Goal: Task Accomplishment & Management: Manage account settings

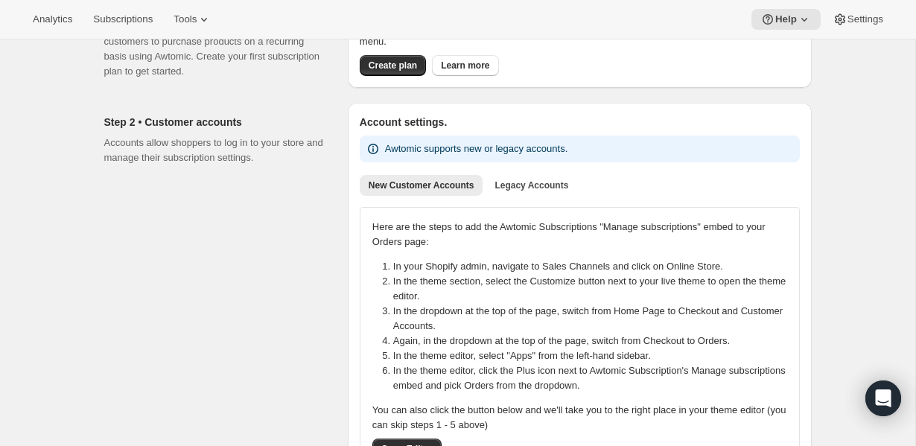
scroll to position [133, 0]
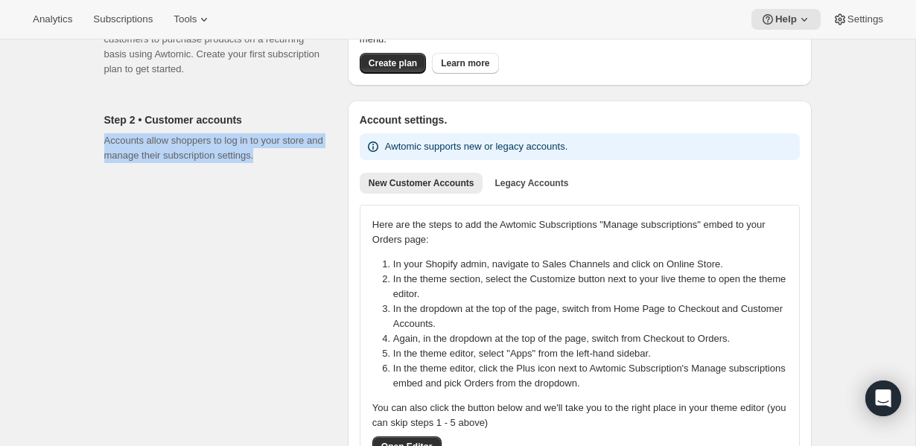
drag, startPoint x: 103, startPoint y: 142, endPoint x: 297, endPoint y: 166, distance: 195.3
click at [297, 166] on div "Step 2 • Customer accounts Accounts allow shoppers to log in to your store and …" at bounding box center [452, 285] width 720 height 393
click at [297, 166] on div "Step 2 • Customer accounts Accounts allow shoppers to log in to your store and …" at bounding box center [220, 291] width 232 height 381
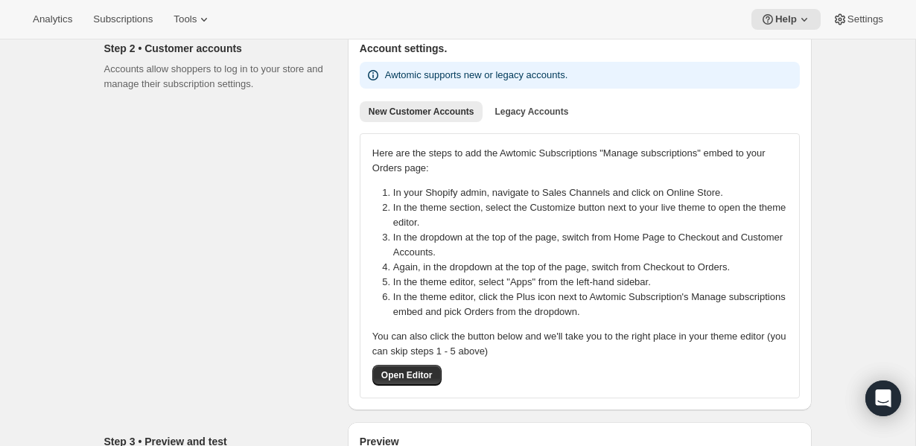
scroll to position [192, 0]
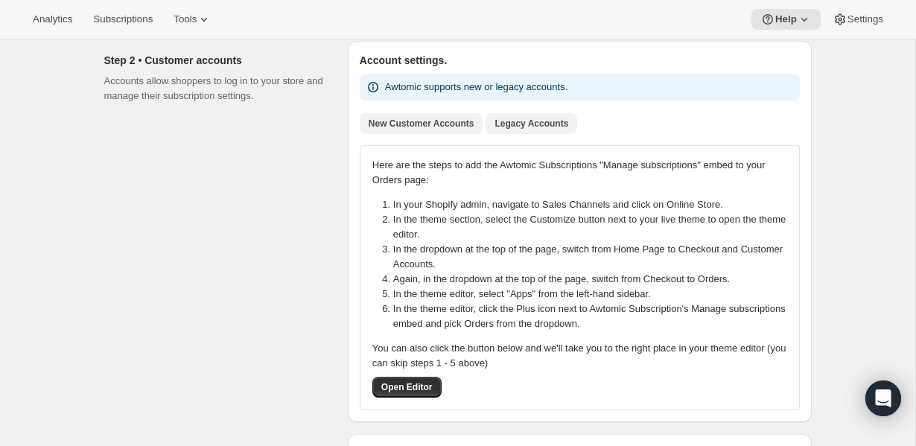
click at [542, 121] on span "Legacy Accounts" at bounding box center [532, 124] width 74 height 12
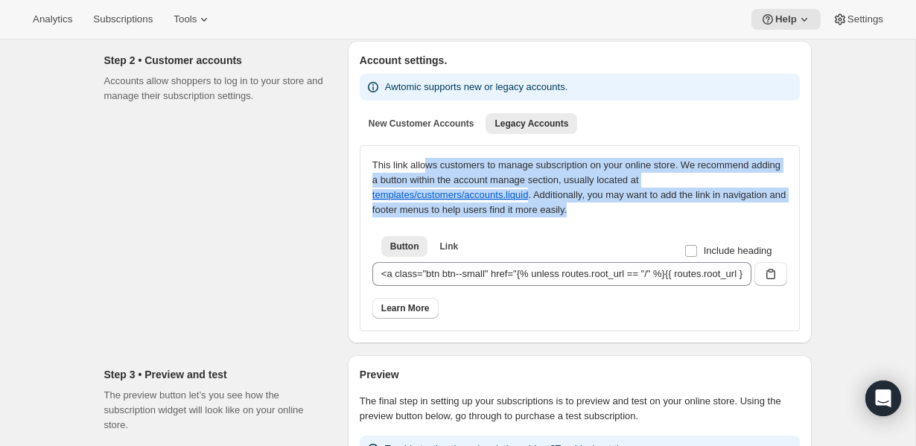
drag, startPoint x: 447, startPoint y: 171, endPoint x: 731, endPoint y: 212, distance: 286.8
click at [731, 212] on div "This link allows customers to manage subscription on your online store. We reco…" at bounding box center [580, 188] width 415 height 60
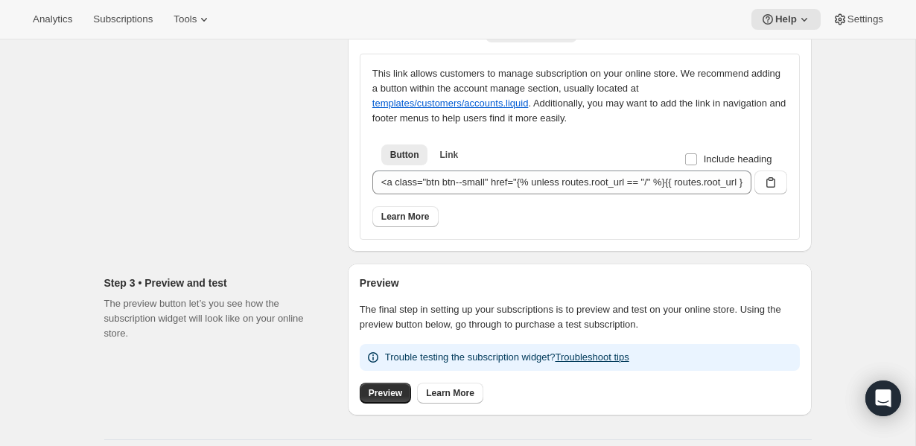
scroll to position [285, 0]
click at [449, 103] on button "templates/customers/accounts.liquid" at bounding box center [451, 102] width 156 height 11
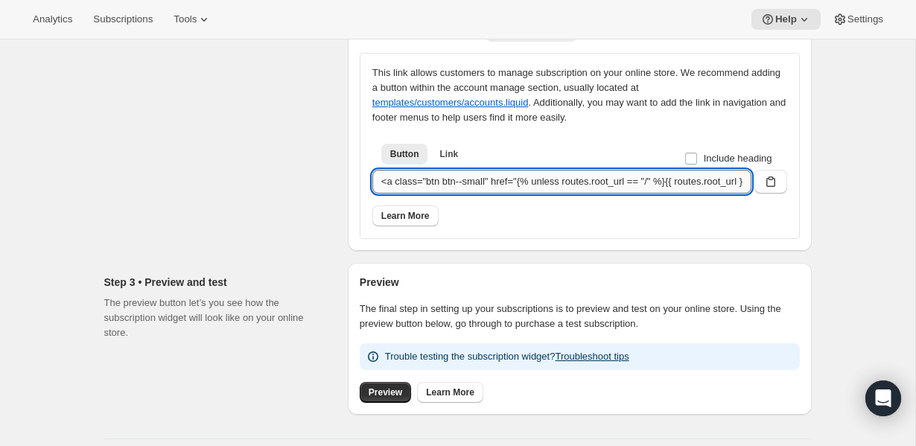
click at [644, 185] on input "<a class="btn btn--small" href="{% unless routes.root_url == "/" %}{{ routes.ro…" at bounding box center [562, 182] width 379 height 24
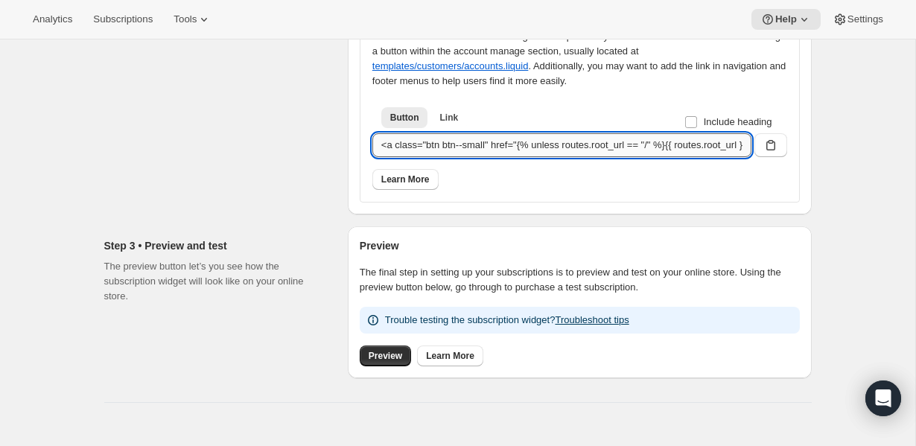
scroll to position [308, 0]
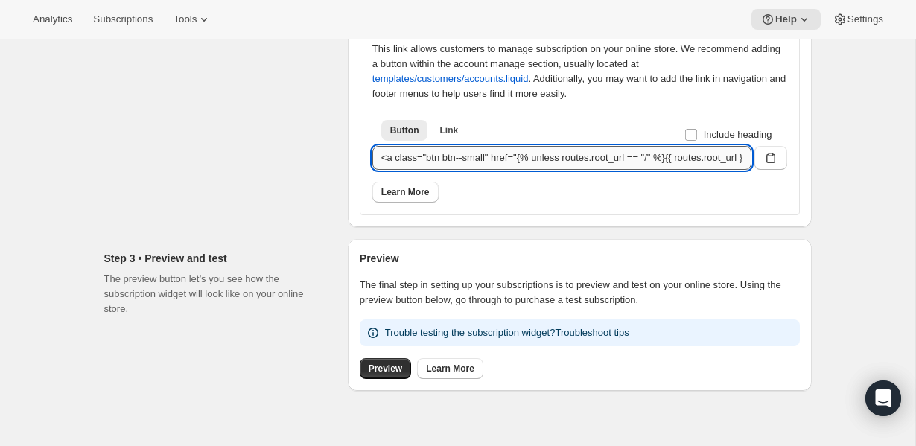
click at [478, 158] on input "<a class="btn btn--small" href="{% unless routes.root_url == "/" %}{{ routes.ro…" at bounding box center [562, 158] width 379 height 24
click at [602, 164] on input "<a class="btn btn--small" href="{% unless routes.root_url == "/" %}{{ routes.ro…" at bounding box center [562, 158] width 379 height 24
click at [589, 156] on input "<a class="btn btn--small" href="{% unless routes.root_url == "/" %}{{ routes.ro…" at bounding box center [562, 158] width 379 height 24
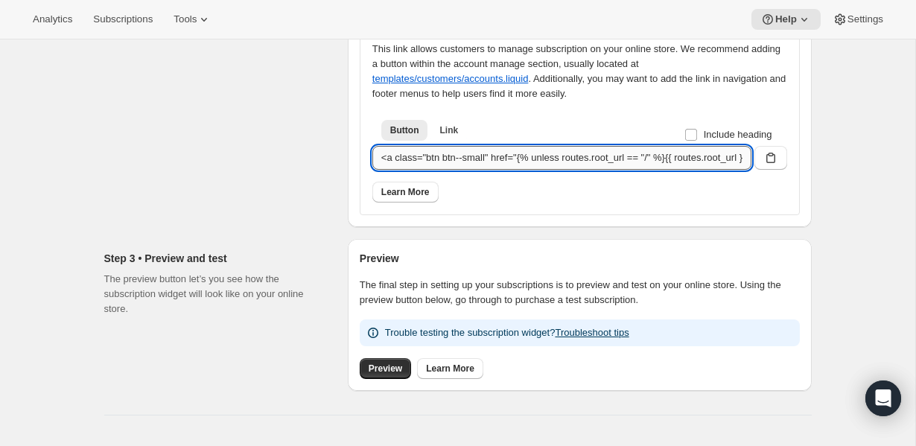
click at [589, 156] on input "<a class="btn btn--small" href="{% unless routes.root_url == "/" %}{{ routes.ro…" at bounding box center [562, 158] width 379 height 24
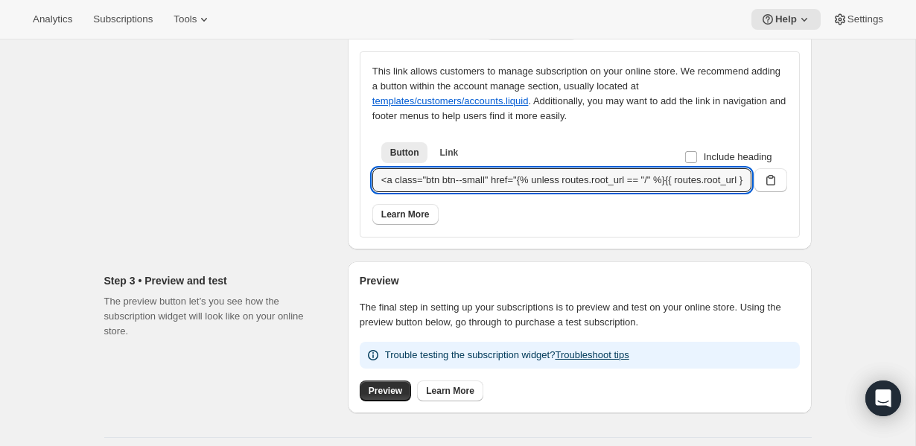
scroll to position [262, 0]
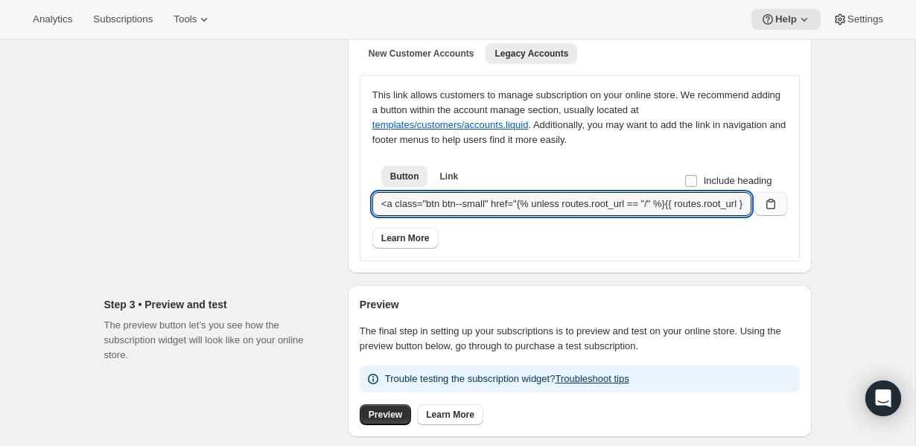
click at [777, 201] on icon "button" at bounding box center [771, 204] width 15 height 15
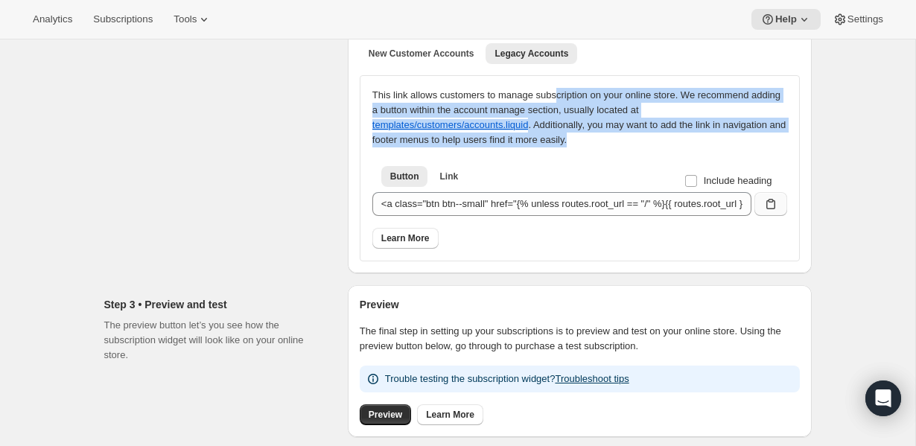
drag, startPoint x: 566, startPoint y: 95, endPoint x: 692, endPoint y: 148, distance: 137.3
click at [692, 148] on div "This link allows customers to manage subscription on your online store. We reco…" at bounding box center [580, 168] width 415 height 161
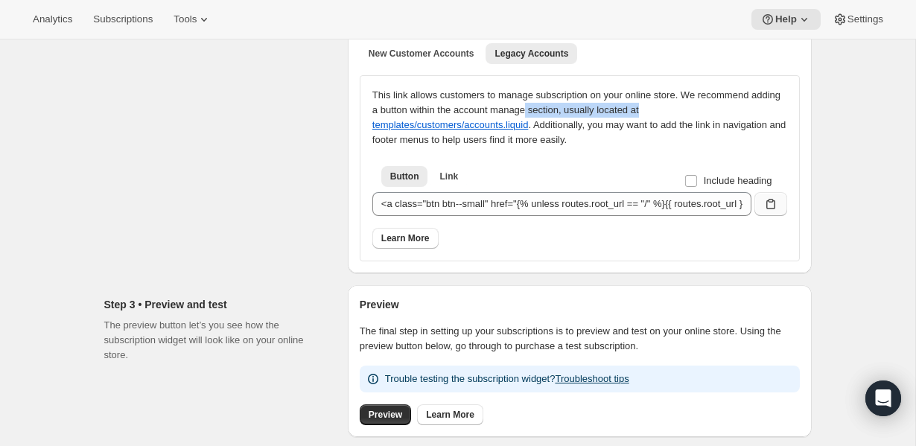
drag, startPoint x: 575, startPoint y: 104, endPoint x: 720, endPoint y: 110, distance: 144.7
click at [720, 110] on div "This link allows customers to manage subscription on your online store. We reco…" at bounding box center [580, 118] width 415 height 60
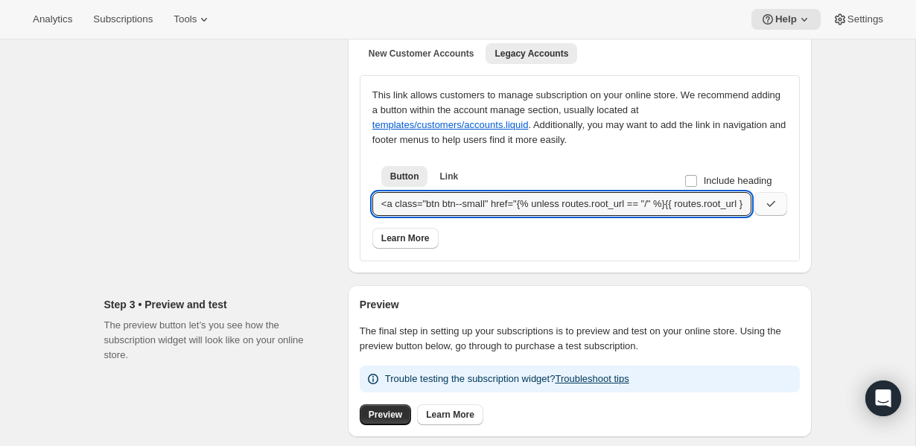
scroll to position [0, 376]
drag, startPoint x: 480, startPoint y: 198, endPoint x: 893, endPoint y: 244, distance: 416.1
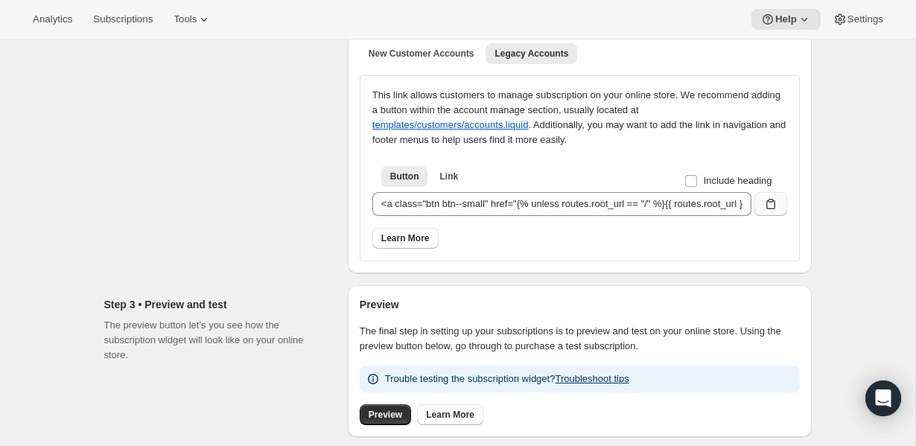
click at [140, 107] on div "Step 2 • Customer accounts Accounts allow shoppers to log in to your store and …" at bounding box center [220, 122] width 232 height 303
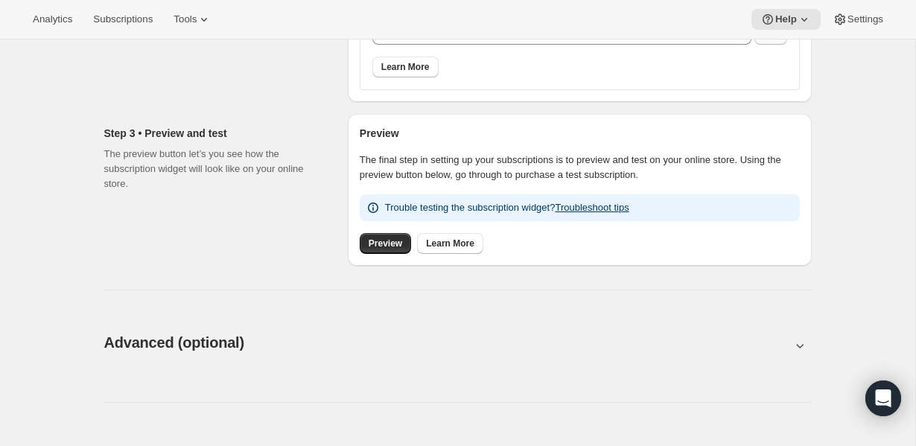
scroll to position [445, 0]
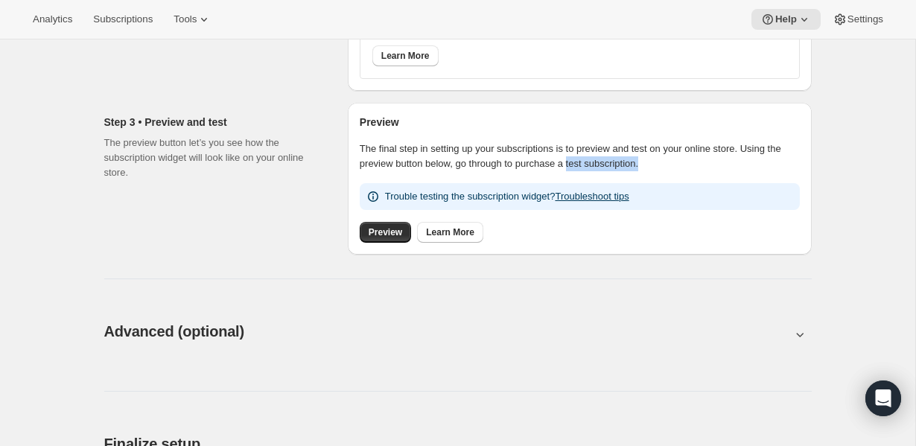
drag, startPoint x: 598, startPoint y: 157, endPoint x: 682, endPoint y: 167, distance: 84.7
click at [682, 167] on p "The final step in setting up your subscriptions is to preview and test on your …" at bounding box center [580, 157] width 440 height 30
click at [680, 167] on p "The final step in setting up your subscriptions is to preview and test on your …" at bounding box center [580, 157] width 440 height 30
click at [618, 195] on link "Troubleshoot tips" at bounding box center [592, 196] width 74 height 11
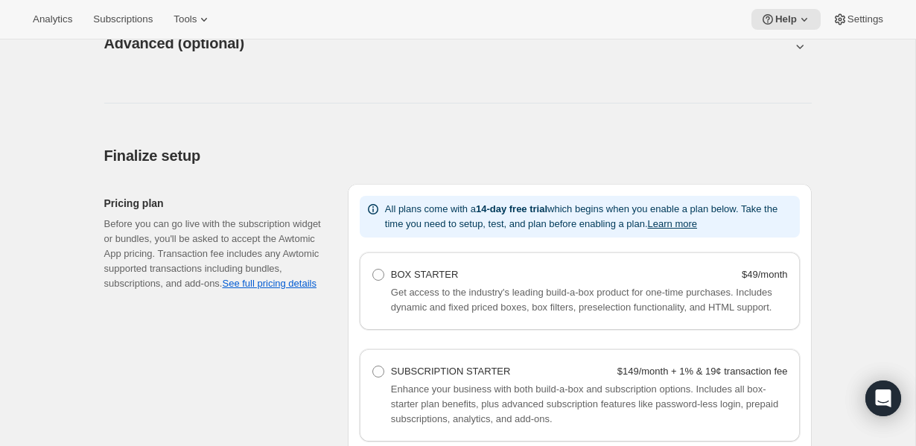
scroll to position [813, 0]
click at [697, 224] on button "Learn more" at bounding box center [672, 223] width 49 height 11
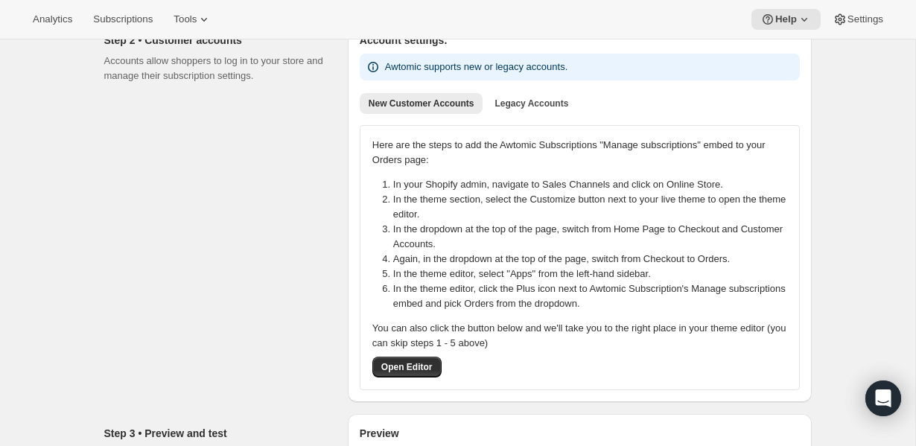
scroll to position [208, 0]
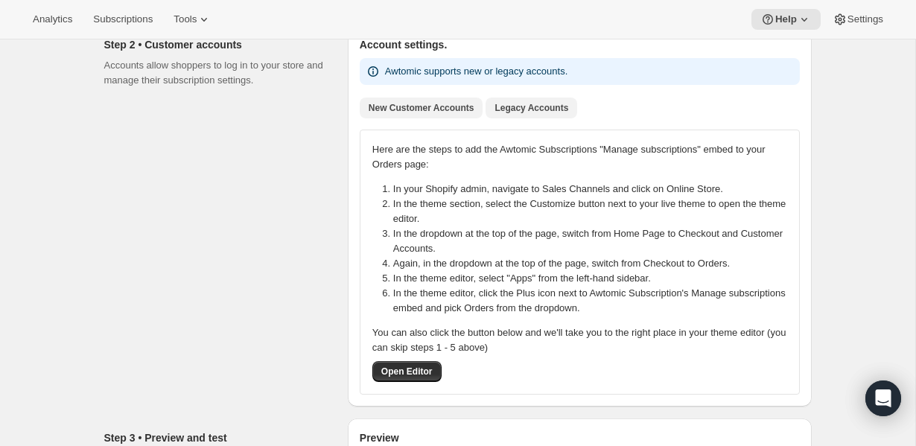
click at [520, 107] on span "Legacy Accounts" at bounding box center [532, 108] width 74 height 12
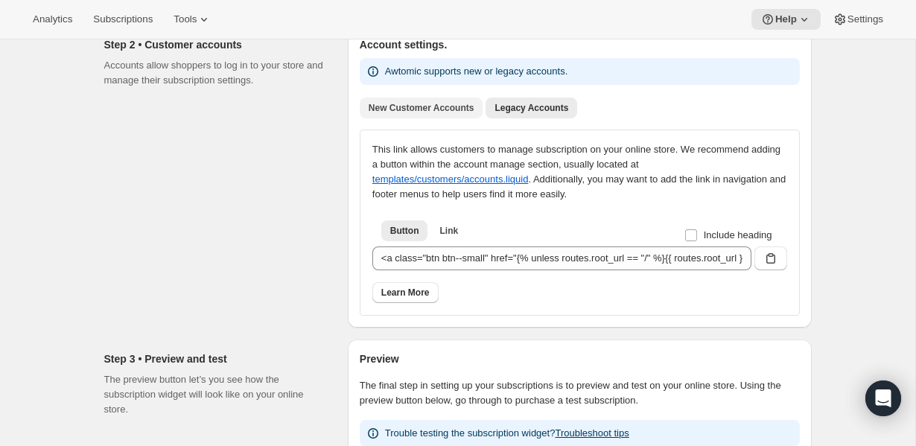
click at [404, 105] on span "New Customer Accounts" at bounding box center [422, 108] width 106 height 12
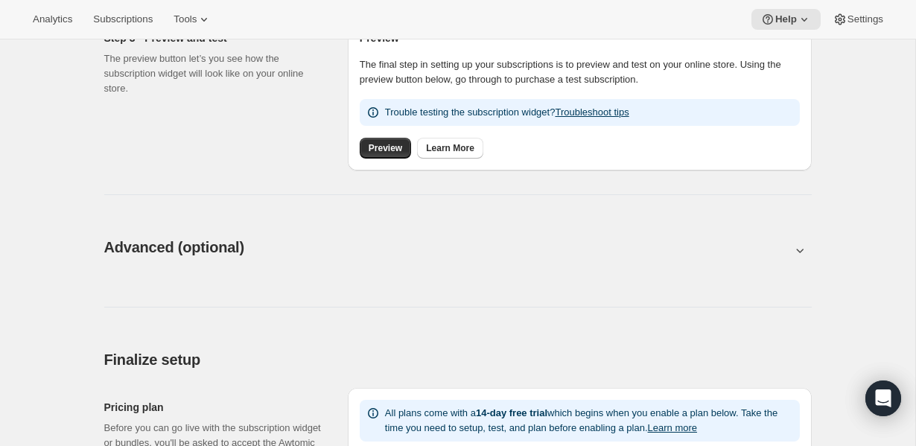
scroll to position [609, 0]
click at [343, 252] on button at bounding box center [458, 249] width 708 height 16
type input "<div style="text-align: center"> <hr> <br/><h3>Having issues managing your subs…"
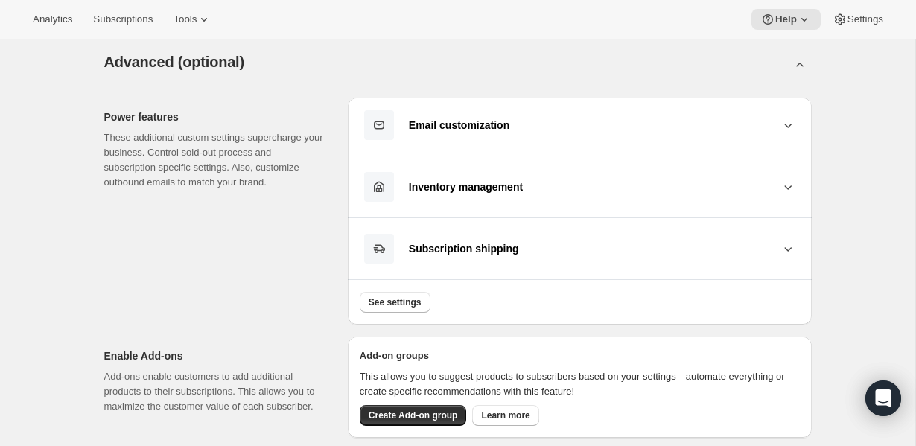
scroll to position [795, 0]
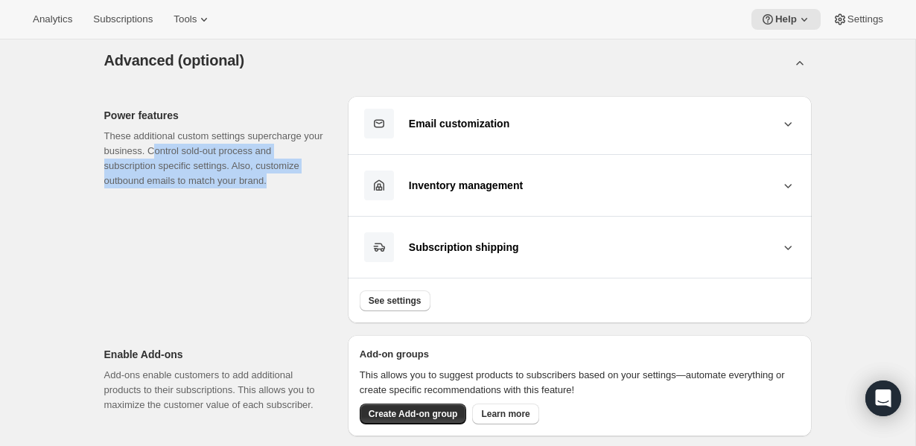
drag, startPoint x: 177, startPoint y: 152, endPoint x: 302, endPoint y: 197, distance: 132.9
click at [302, 197] on div "Power features These additional custom settings supercharge your business. Cont…" at bounding box center [220, 209] width 232 height 227
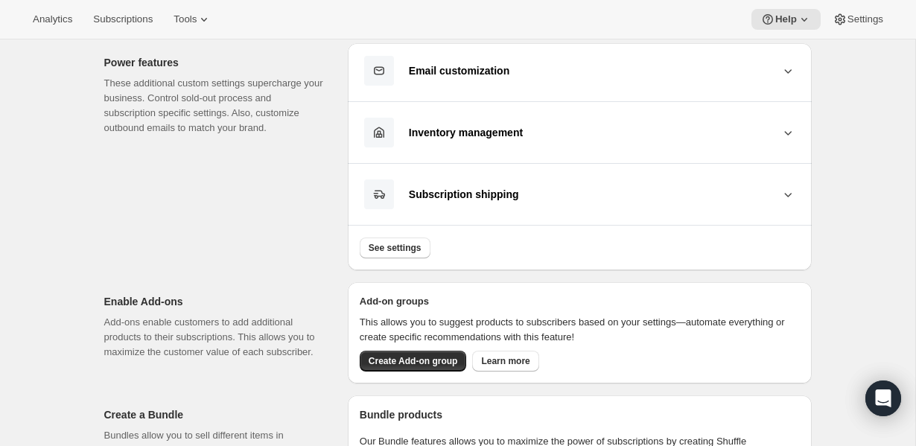
scroll to position [850, 0]
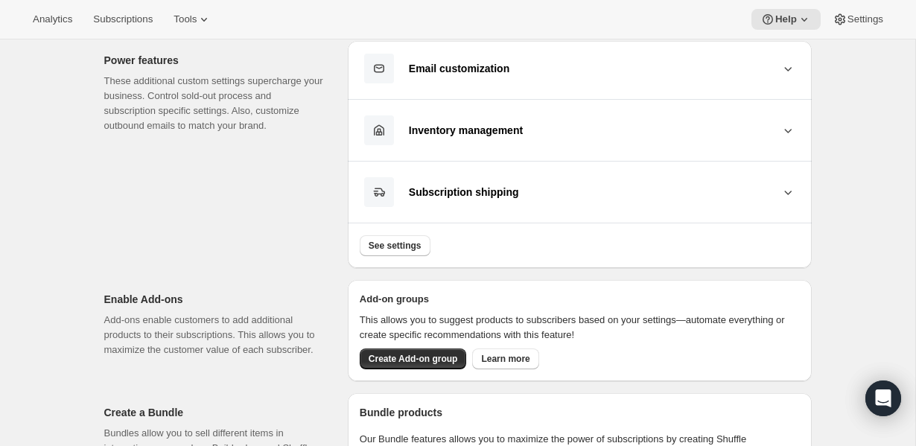
click at [785, 68] on icon at bounding box center [788, 69] width 7 height 4
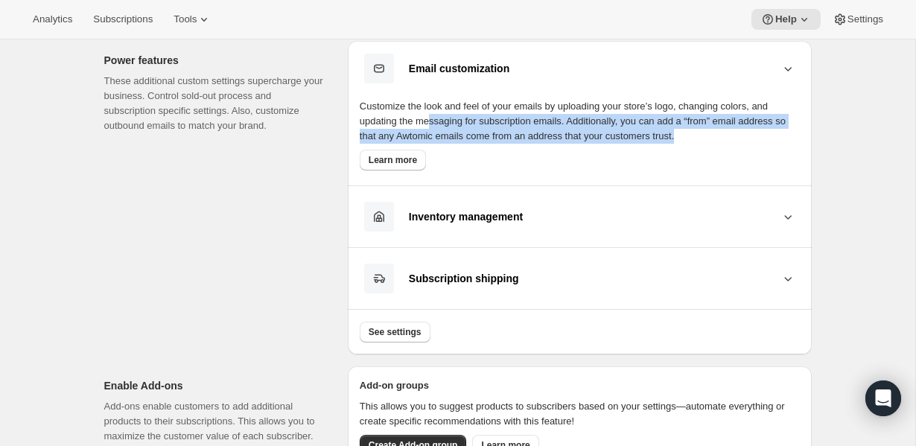
drag, startPoint x: 436, startPoint y: 119, endPoint x: 765, endPoint y: 139, distance: 329.9
click at [767, 139] on div "Customize the look and feel of your emails by uploading your store’s logo, chan…" at bounding box center [580, 135] width 440 height 72
click at [765, 139] on div "Customize the look and feel of your emails by uploading your store’s logo, chan…" at bounding box center [580, 135] width 440 height 72
drag, startPoint x: 592, startPoint y: 124, endPoint x: 766, endPoint y: 138, distance: 174.2
click at [766, 138] on div "Customize the look and feel of your emails by uploading your store’s logo, chan…" at bounding box center [580, 135] width 440 height 72
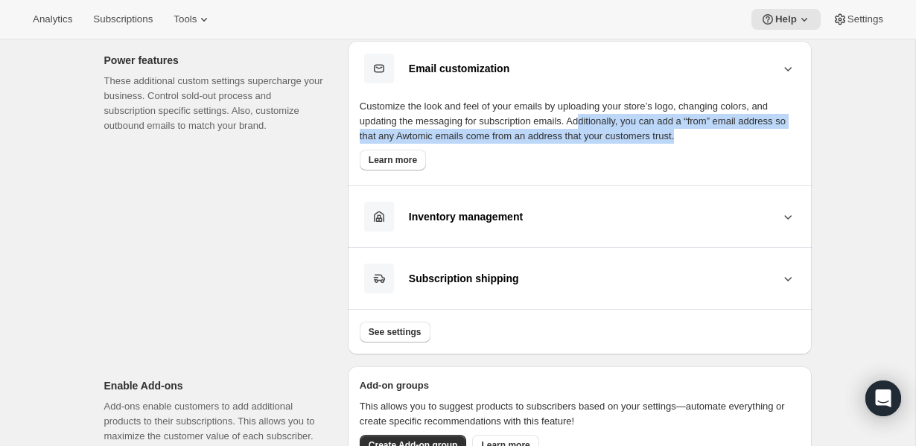
click at [766, 138] on div "Customize the look and feel of your emails by uploading your store’s logo, chan…" at bounding box center [580, 135] width 440 height 72
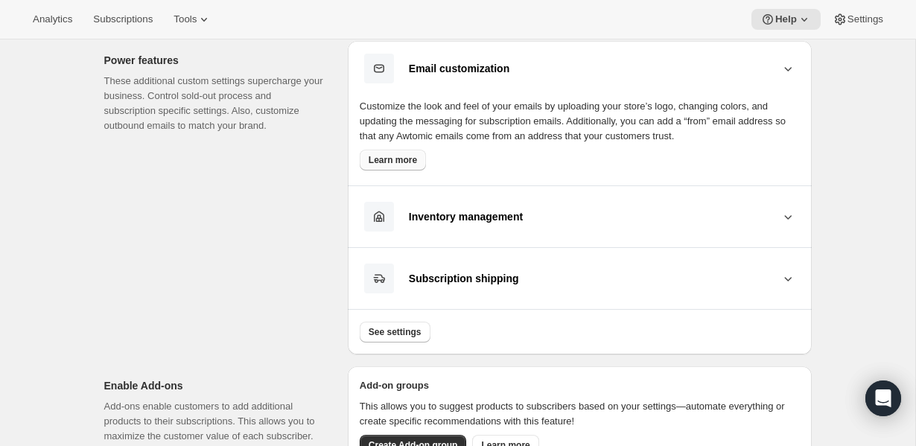
click at [385, 163] on span "Learn more" at bounding box center [393, 160] width 48 height 12
click at [195, 23] on span "Tools" at bounding box center [185, 19] width 23 height 12
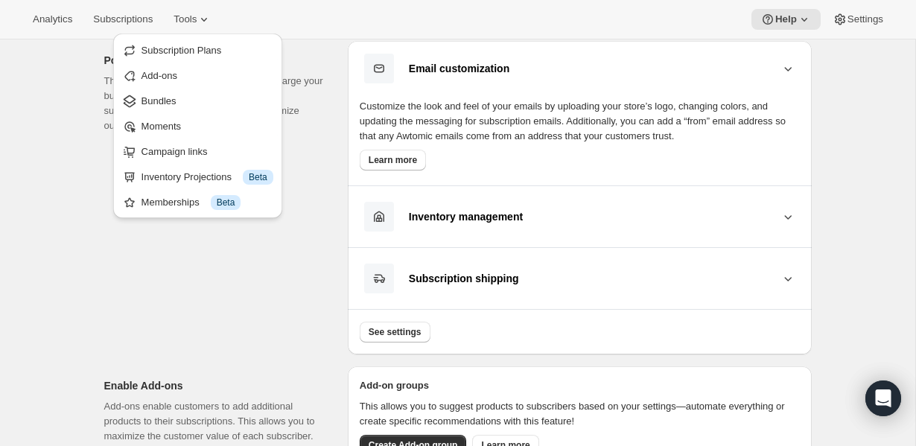
click at [205, 332] on div "Power features These additional custom settings supercharge your business. Cont…" at bounding box center [220, 198] width 232 height 314
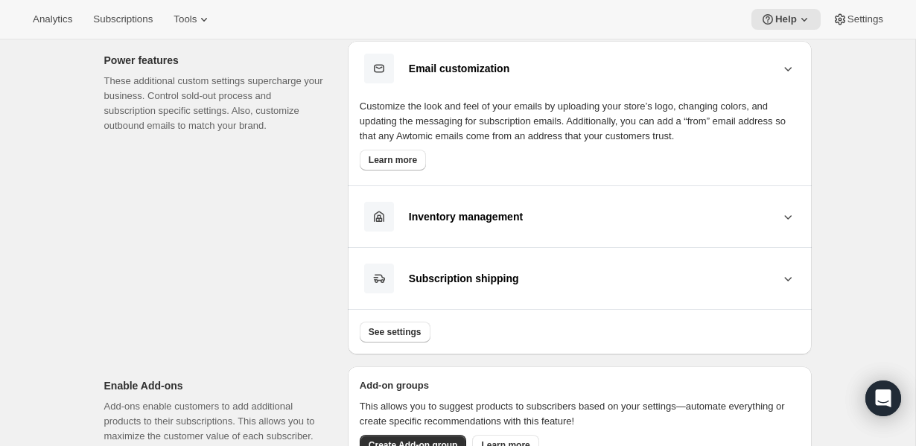
click at [857, 31] on div "Analytics Subscriptions Tools Help Settings" at bounding box center [458, 19] width 916 height 39
click at [859, 18] on span "Settings" at bounding box center [866, 19] width 36 height 12
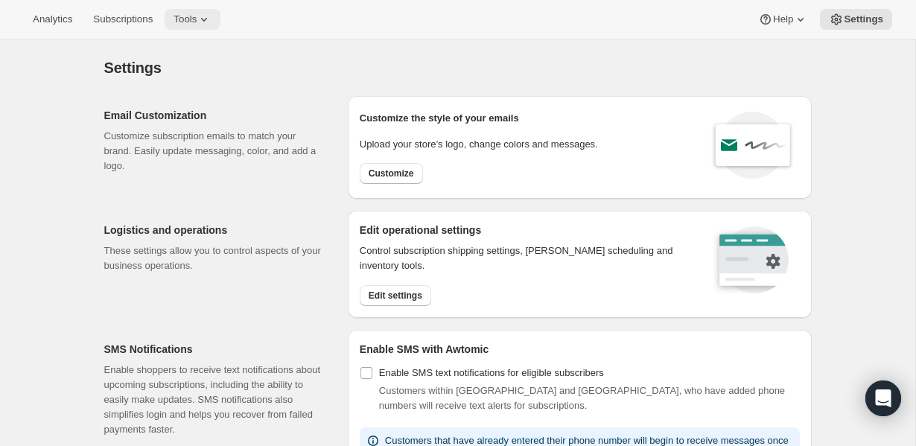
click at [212, 14] on icon at bounding box center [204, 19] width 15 height 15
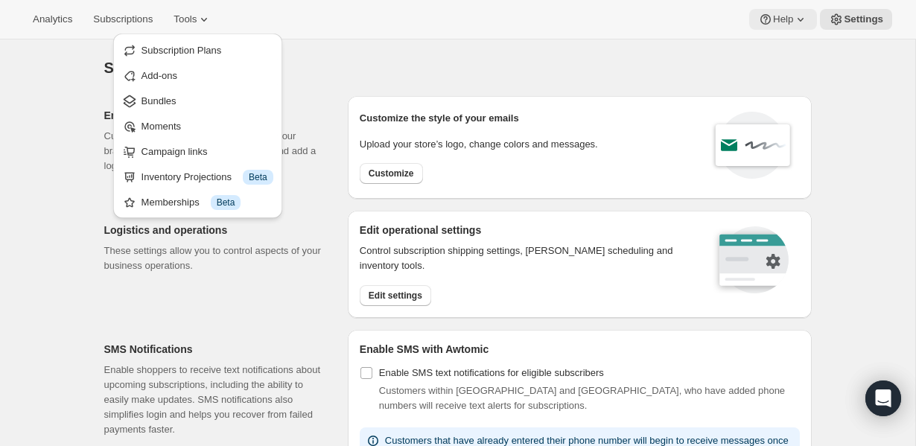
click at [750, 19] on button "Help" at bounding box center [784, 19] width 68 height 21
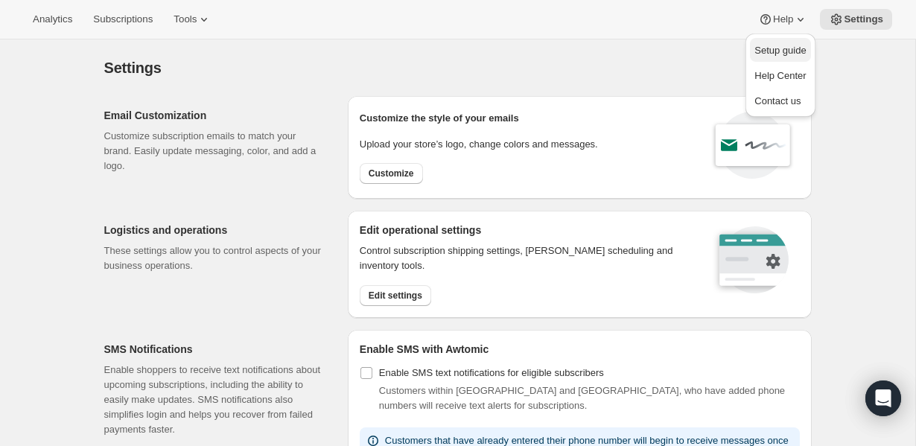
click at [781, 58] on button "Setup guide" at bounding box center [780, 50] width 60 height 24
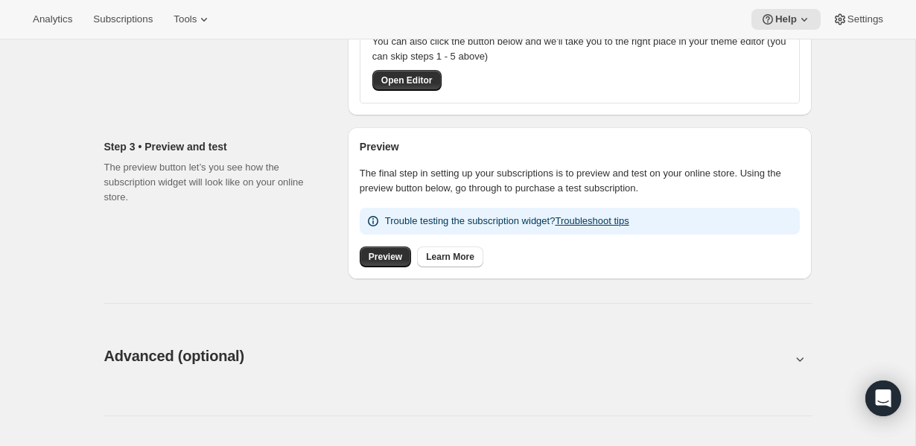
scroll to position [504, 0]
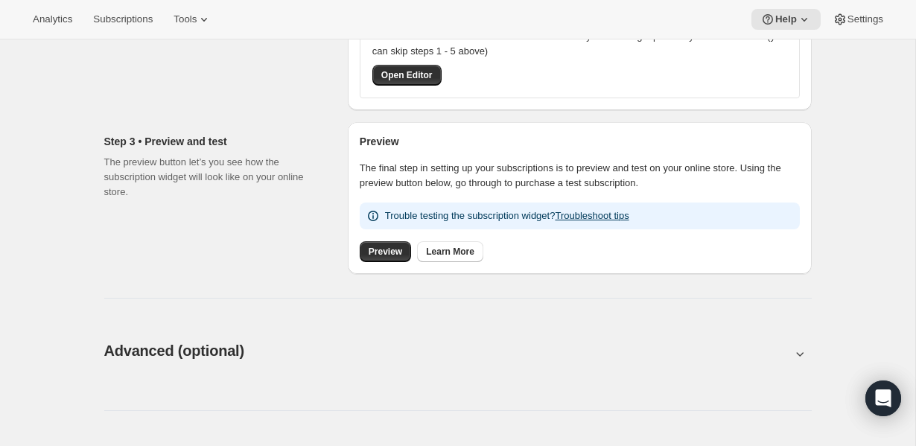
click at [595, 371] on div "Advanced (optional). This page is ready Advanced (optional)" at bounding box center [458, 351] width 708 height 57
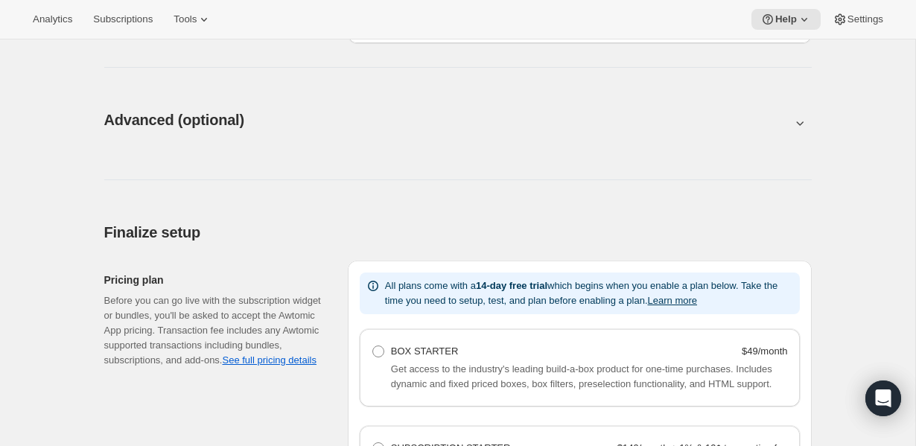
scroll to position [756, 0]
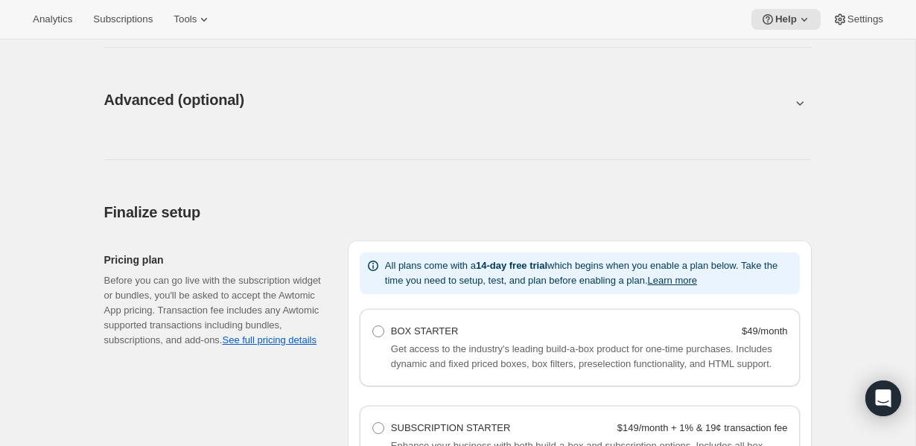
click at [795, 99] on icon at bounding box center [800, 102] width 15 height 15
type input "<div style="text-align: center"> <hr> <br/><h3>Having issues managing your subs…"
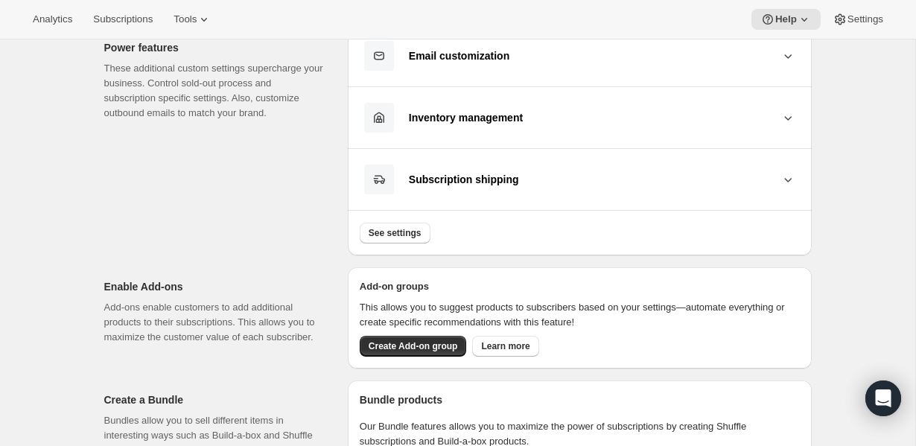
scroll to position [870, 0]
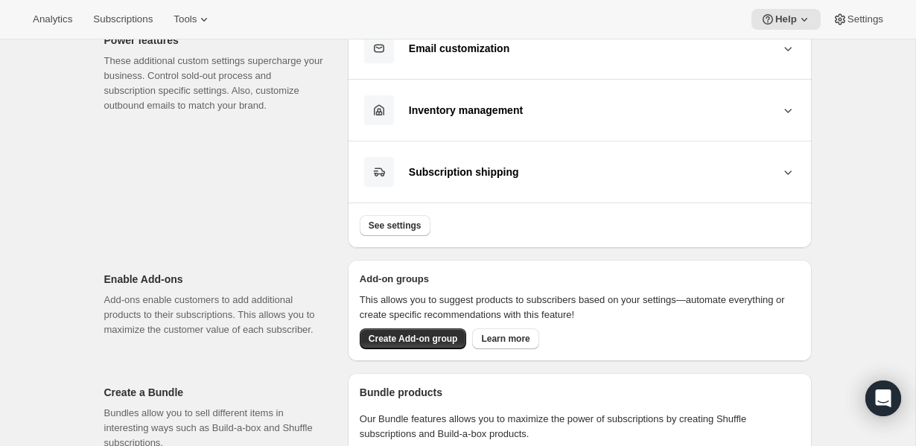
click at [530, 119] on button "Inventory management" at bounding box center [580, 110] width 440 height 31
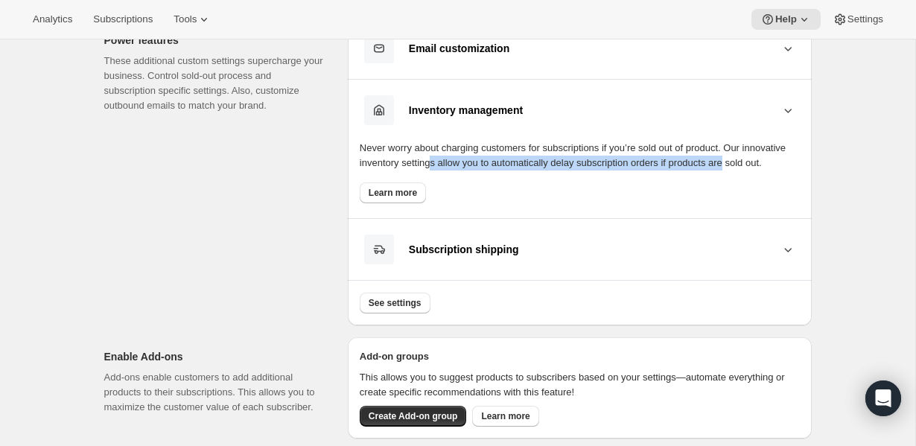
drag, startPoint x: 484, startPoint y: 156, endPoint x: 806, endPoint y: 168, distance: 322.1
click at [806, 168] on div "Email customization Customize the look and feel of your emails by uploading you…" at bounding box center [580, 173] width 464 height 305
click at [383, 199] on span "Learn more" at bounding box center [393, 193] width 48 height 12
click at [791, 257] on icon at bounding box center [788, 249] width 15 height 15
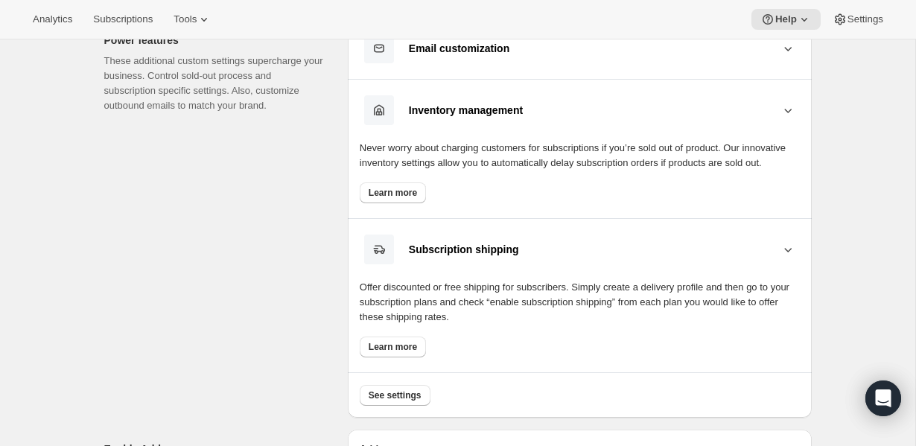
scroll to position [1042, 0]
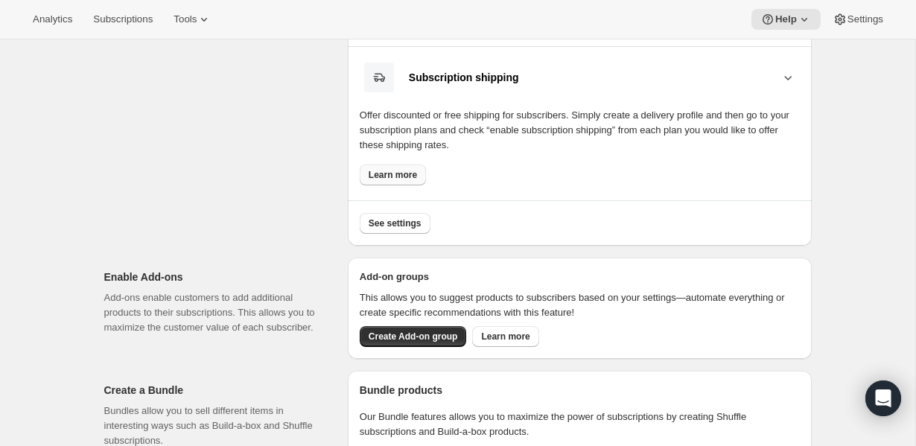
click at [398, 181] on span "Learn more" at bounding box center [393, 175] width 48 height 12
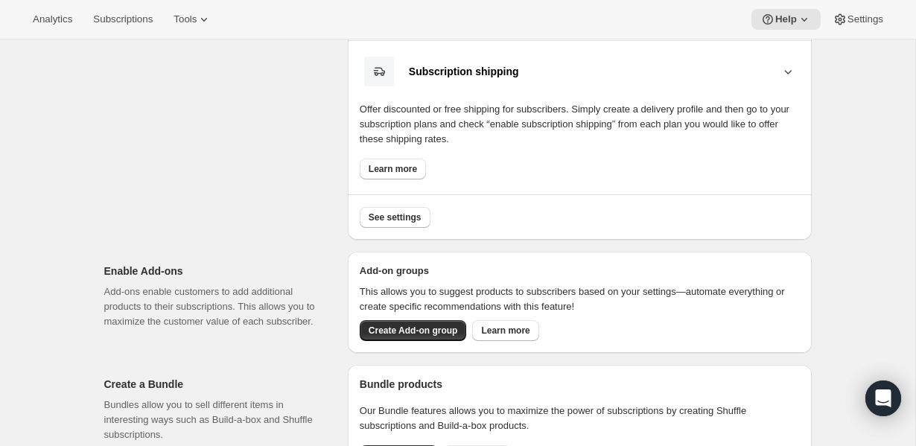
scroll to position [1053, 0]
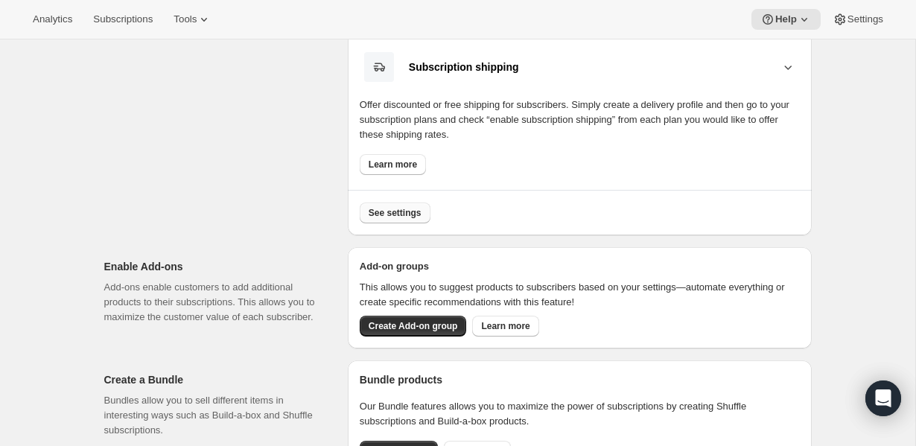
click at [399, 219] on span "See settings" at bounding box center [395, 213] width 53 height 12
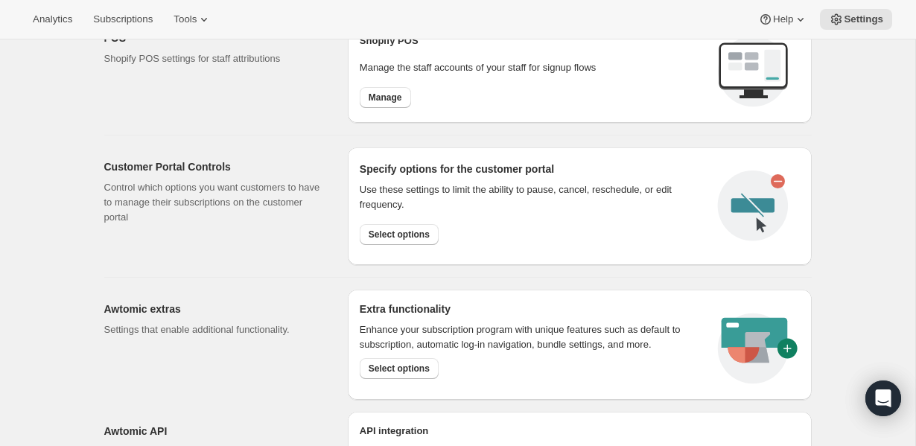
scroll to position [776, 0]
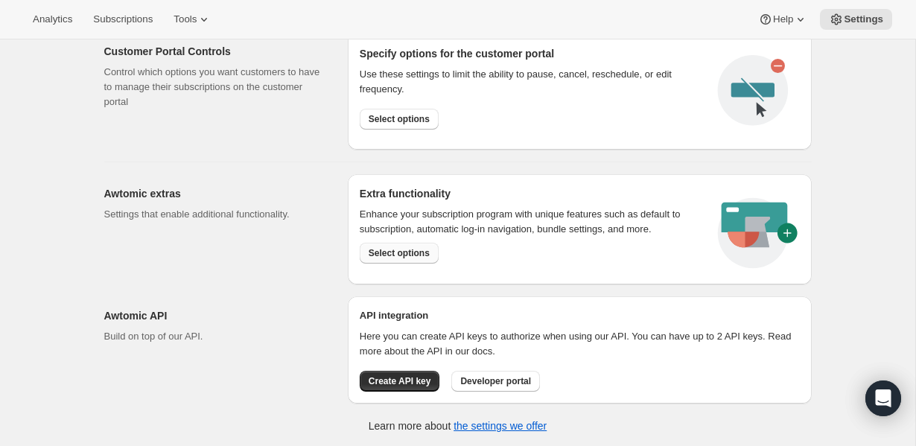
click at [413, 246] on button "Select options" at bounding box center [399, 253] width 79 height 21
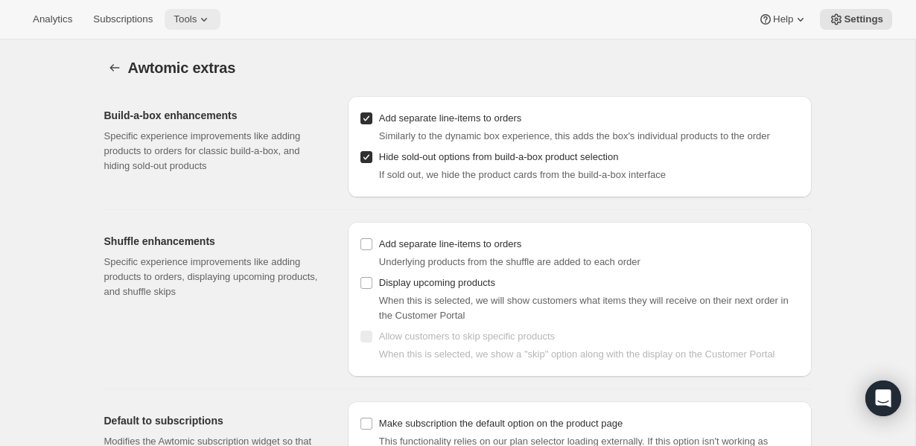
click at [197, 17] on span "Tools" at bounding box center [185, 19] width 23 height 12
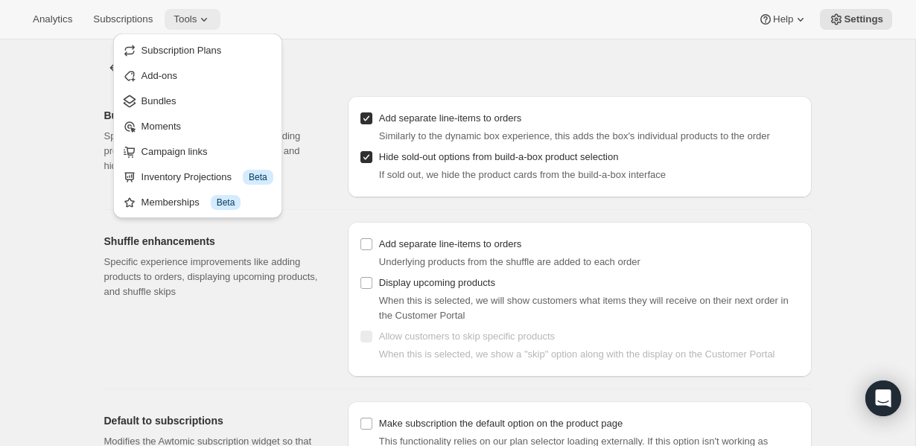
click at [197, 17] on span "Tools" at bounding box center [185, 19] width 23 height 12
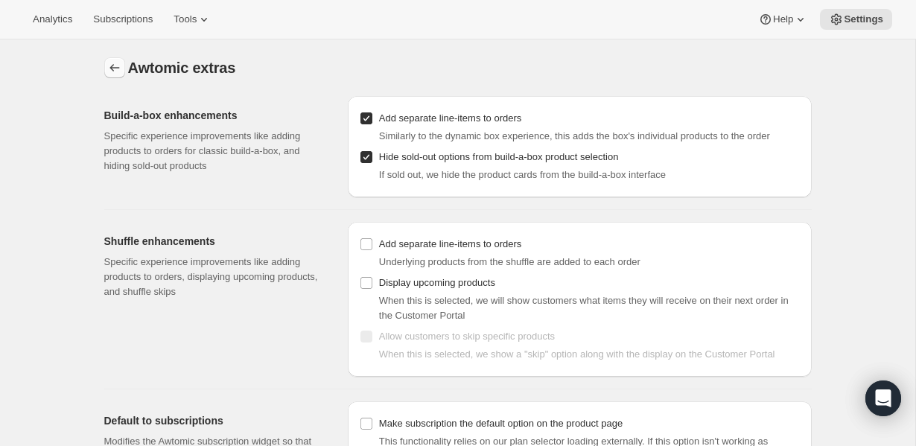
click at [110, 62] on icon "Settings" at bounding box center [114, 67] width 15 height 15
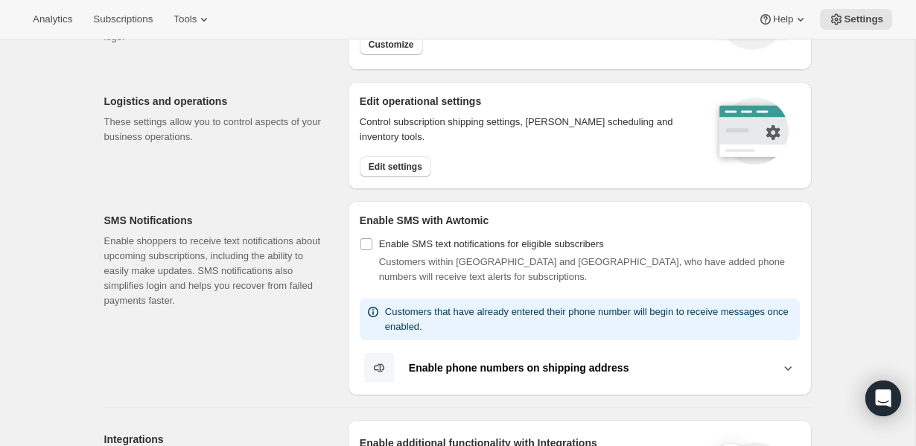
scroll to position [149, 0]
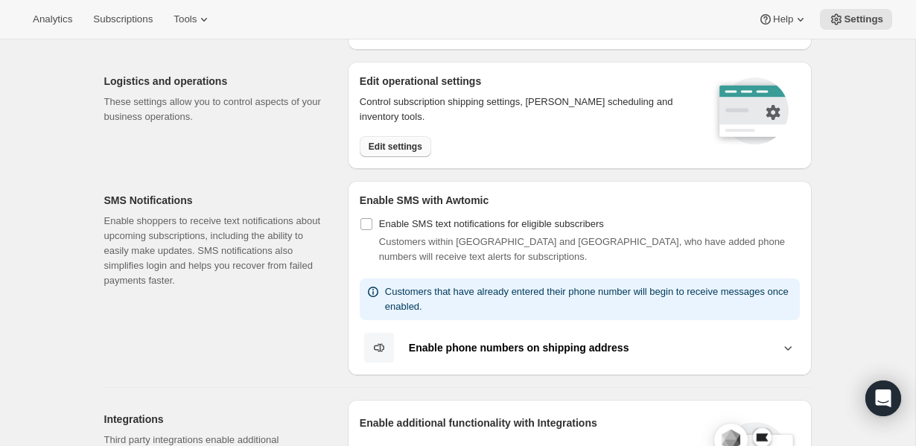
click at [397, 141] on span "Edit settings" at bounding box center [396, 147] width 54 height 12
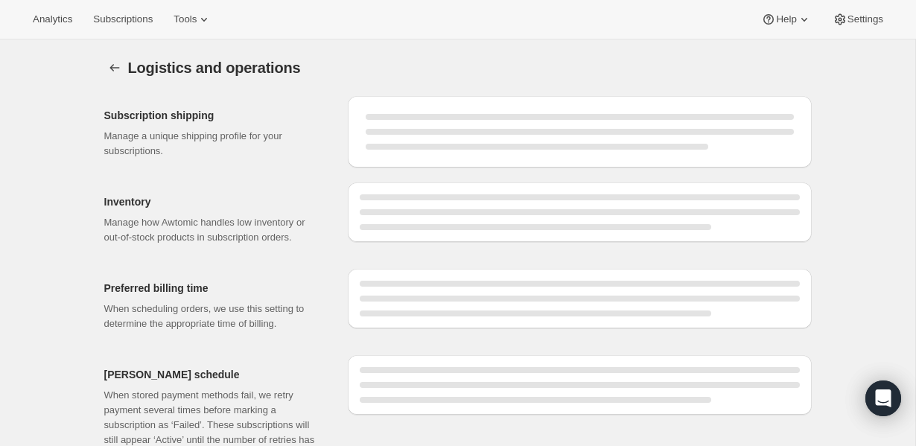
select select "DAY"
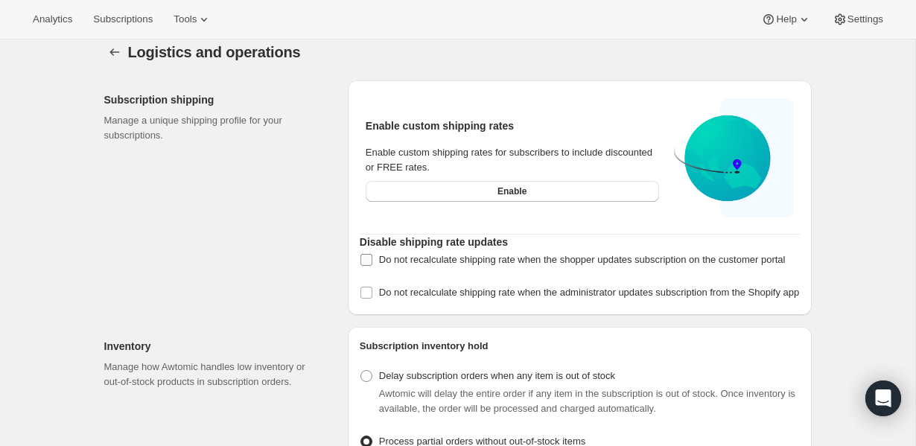
scroll to position [16, 0]
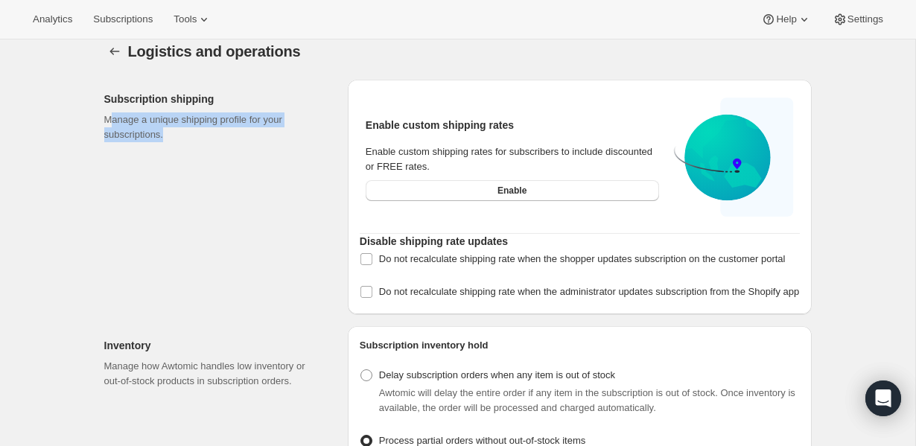
drag, startPoint x: 115, startPoint y: 127, endPoint x: 181, endPoint y: 146, distance: 69.1
click at [181, 146] on div "Subscription shipping Manage a unique shipping profile for your subscriptions." at bounding box center [220, 197] width 232 height 235
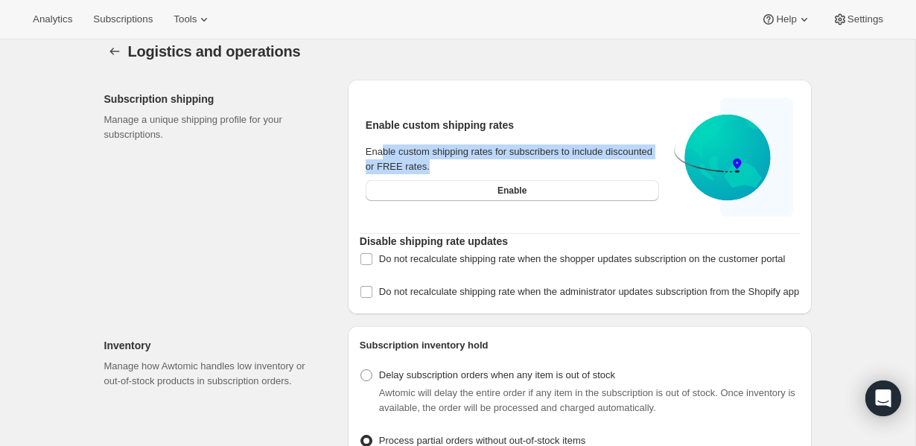
drag, startPoint x: 381, startPoint y: 151, endPoint x: 607, endPoint y: 175, distance: 227.0
click at [607, 175] on div "Enable custom shipping rates for subscribers to include discounted or FREE rate…" at bounding box center [513, 173] width 294 height 57
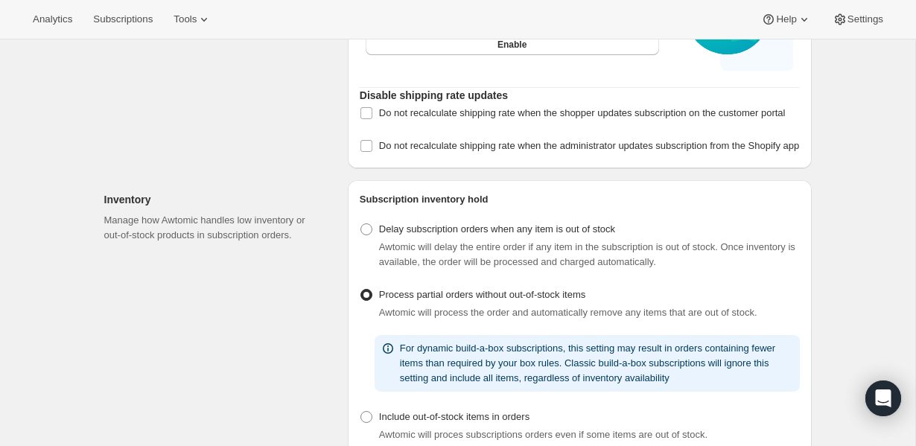
scroll to position [112, 0]
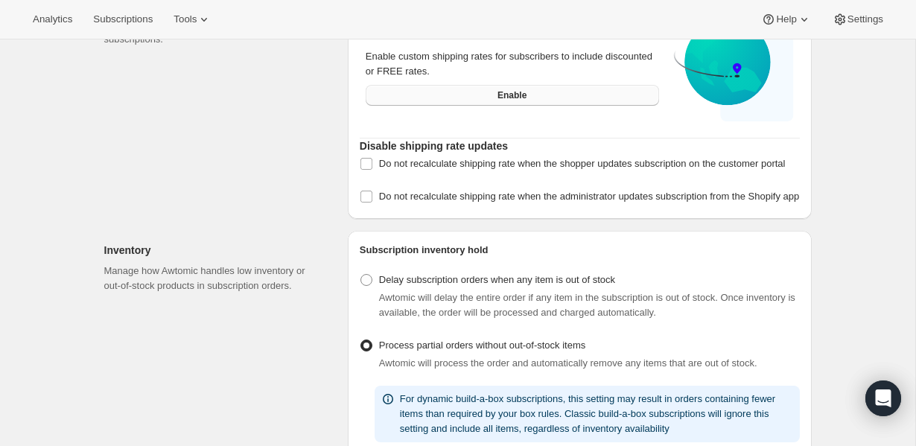
click at [507, 96] on span "Enable" at bounding box center [512, 95] width 29 height 12
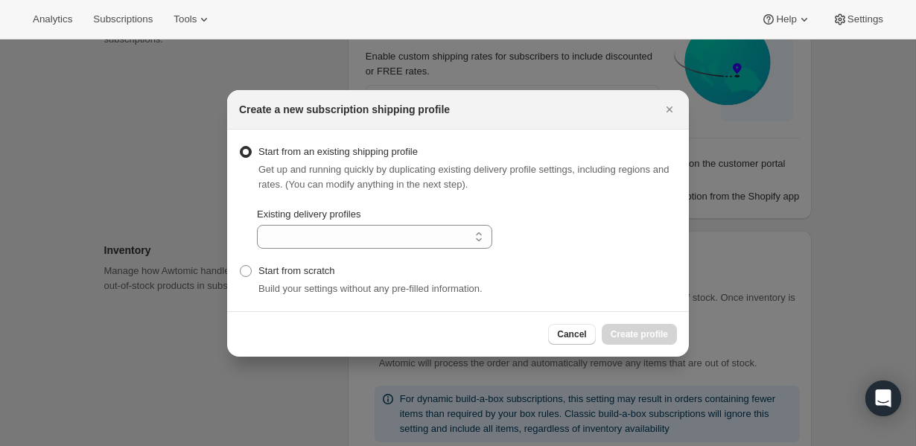
select select "gid://shopify/DeliveryProfile/23081615414"
click at [411, 235] on select "General Profile Subscription Shipping" at bounding box center [374, 237] width 235 height 24
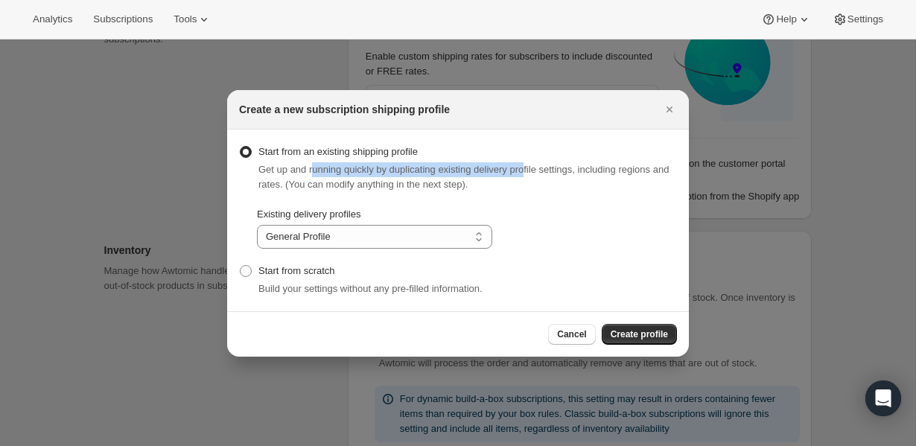
drag, startPoint x: 314, startPoint y: 171, endPoint x: 540, endPoint y: 169, distance: 225.8
click at [540, 169] on span "Get up and running quickly by duplicating existing delivery profile settings, i…" at bounding box center [464, 177] width 411 height 26
click at [653, 336] on span "Create profile" at bounding box center [639, 335] width 57 height 12
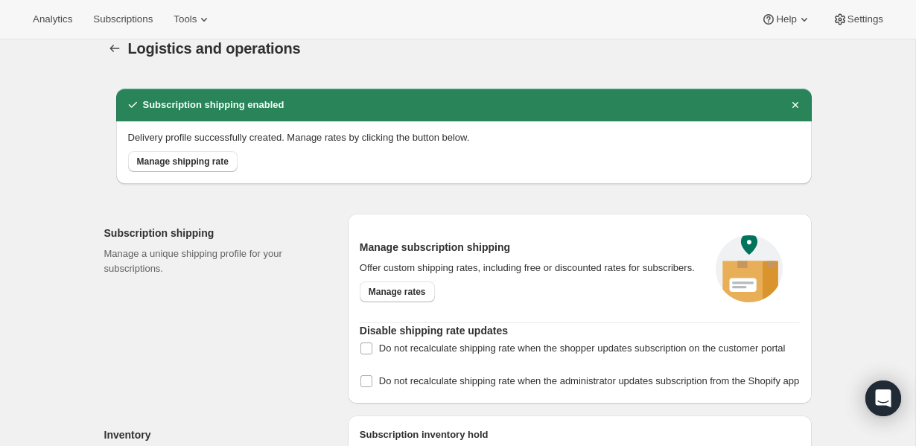
scroll to position [20, 0]
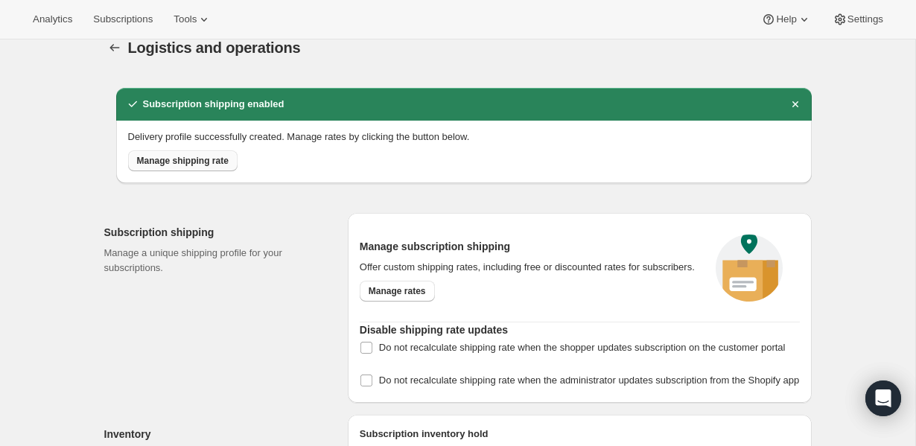
click at [178, 164] on span "Manage shipping rate" at bounding box center [183, 161] width 92 height 12
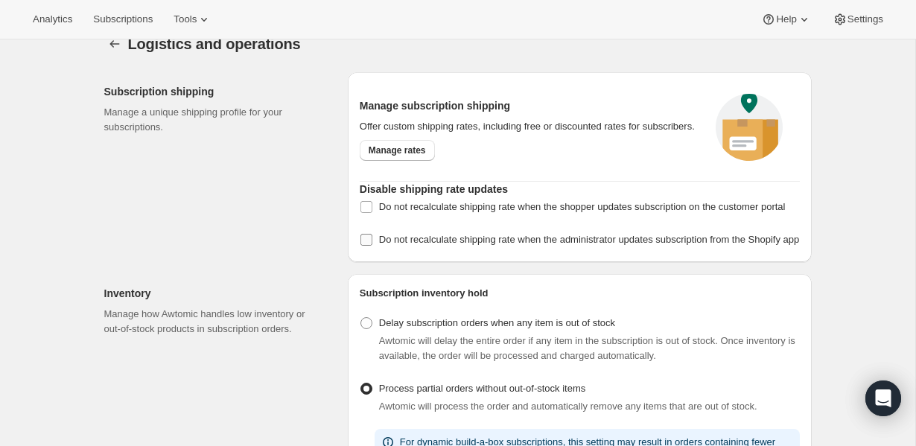
scroll to position [0, 0]
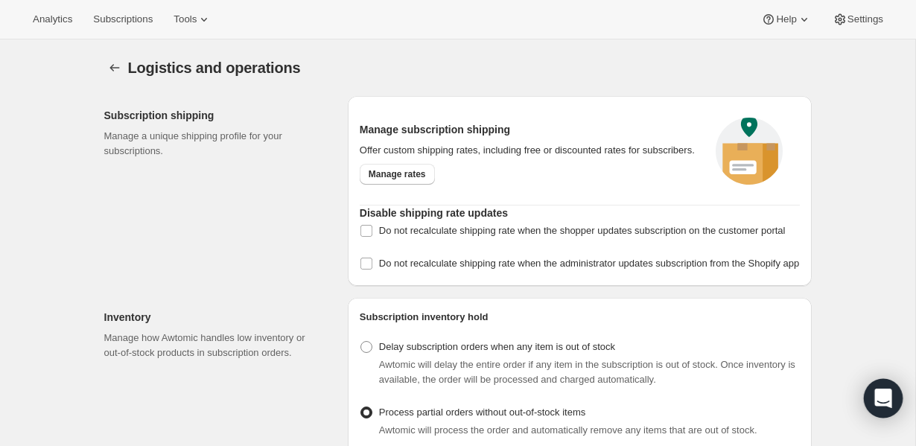
click at [879, 399] on icon "Open Intercom Messenger" at bounding box center [883, 398] width 17 height 19
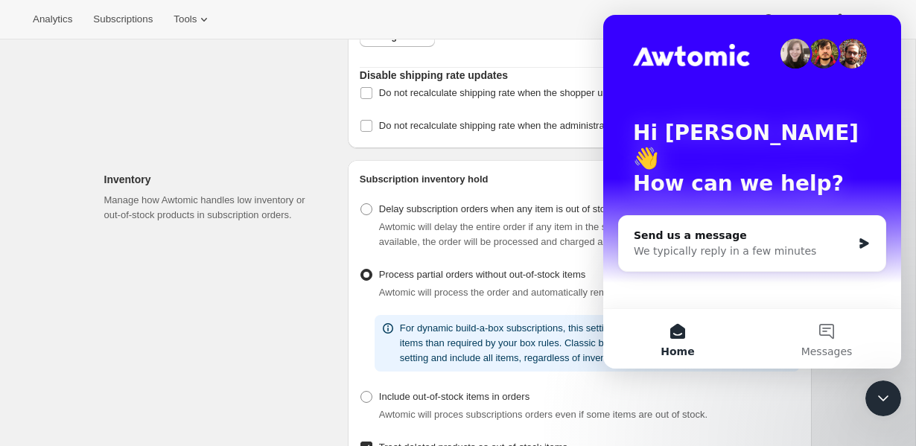
scroll to position [460, 0]
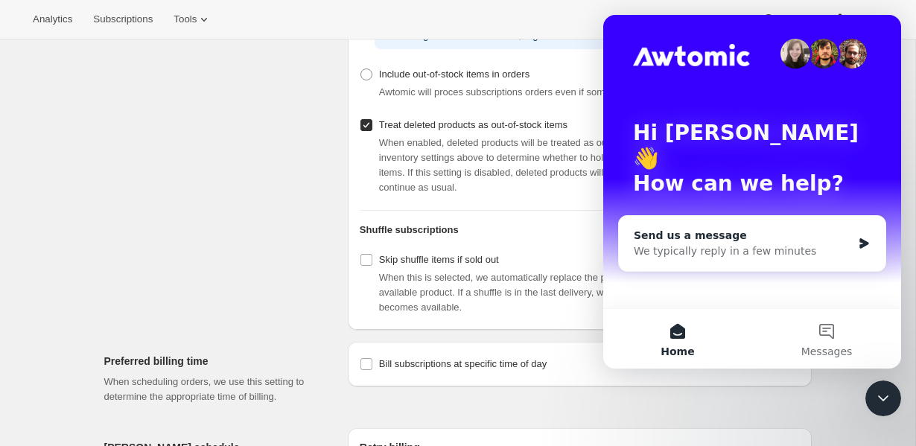
click at [779, 244] on div "We typically reply in a few minutes" at bounding box center [743, 252] width 218 height 16
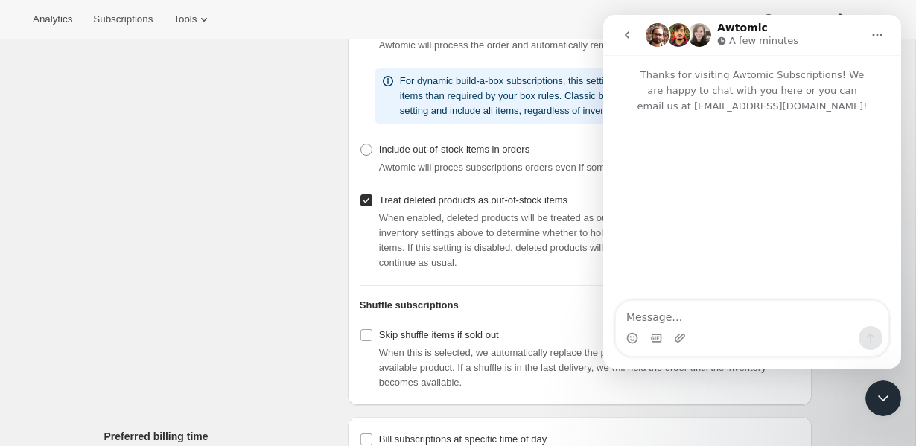
scroll to position [399, 0]
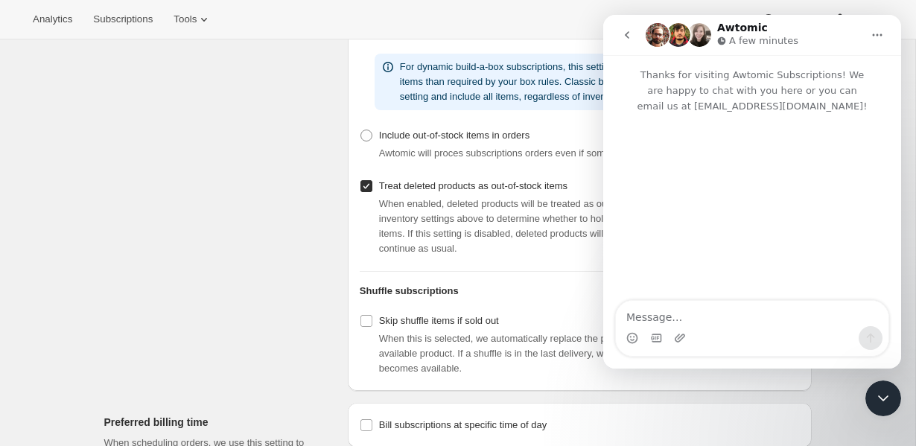
click at [626, 35] on icon "go back" at bounding box center [627, 34] width 4 height 7
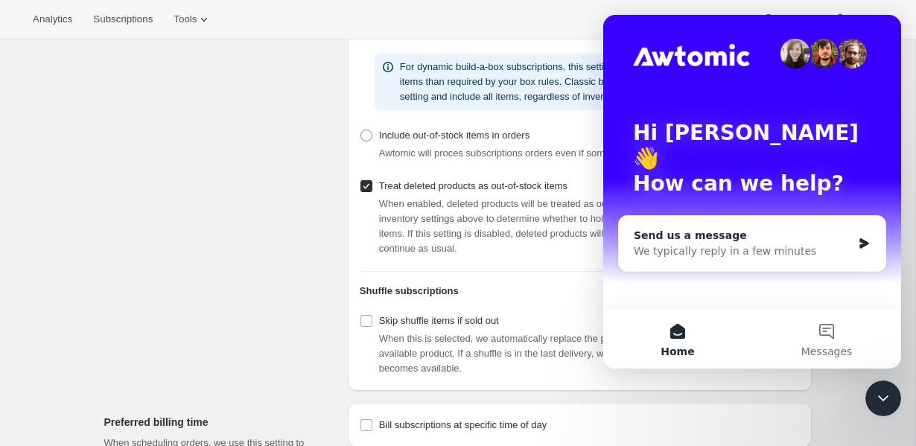
scroll to position [475, 0]
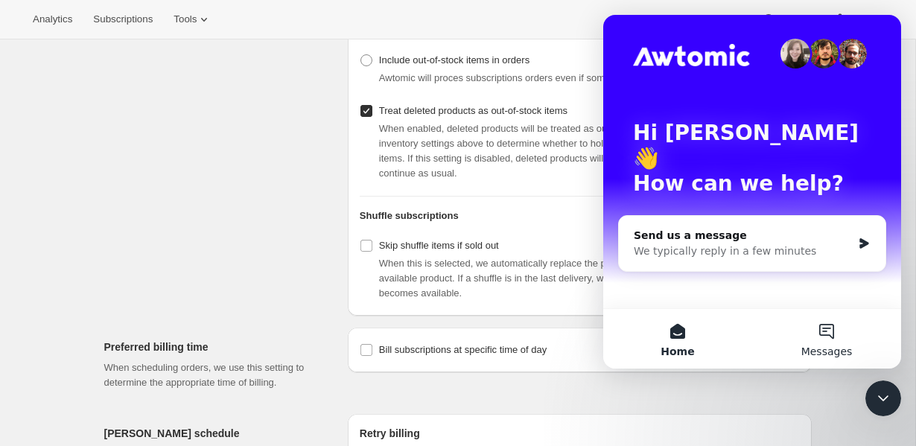
click at [826, 346] on span "Messages" at bounding box center [827, 351] width 51 height 10
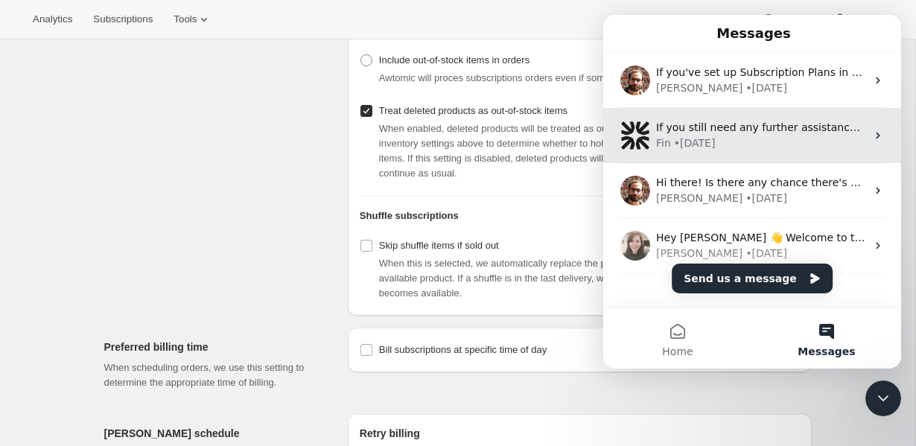
scroll to position [25, 0]
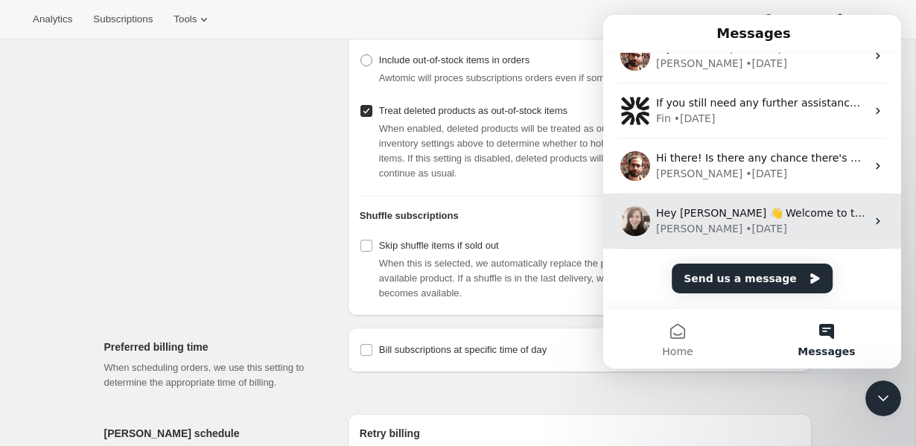
click at [812, 223] on div "[PERSON_NAME] • [DATE]" at bounding box center [761, 229] width 210 height 16
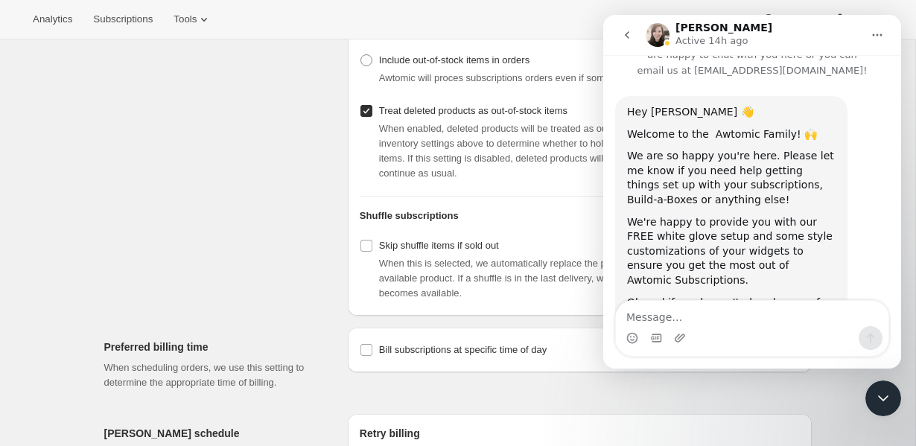
scroll to position [34, 0]
click at [690, 312] on textarea "Message…" at bounding box center [752, 313] width 273 height 25
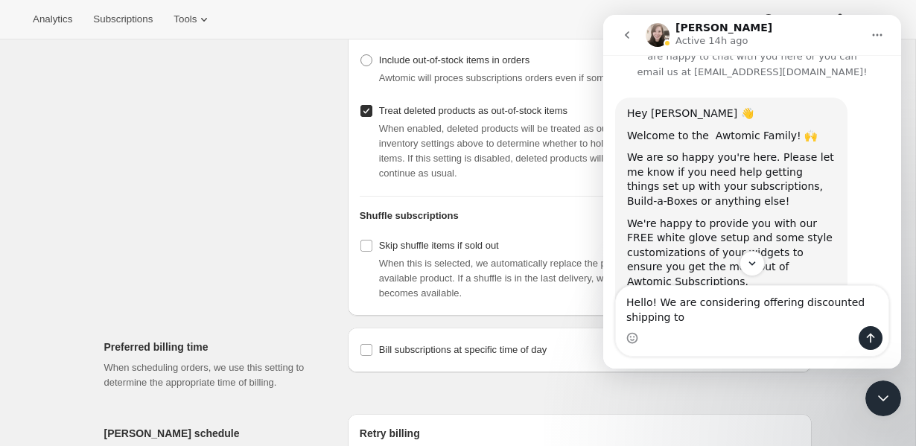
drag, startPoint x: 695, startPoint y: 300, endPoint x: 750, endPoint y: 297, distance: 54.5
click at [750, 297] on textarea "Hello! We are considering offering discounted shipping to" at bounding box center [752, 306] width 273 height 40
click at [776, 306] on textarea "Hello! We may want to offering discounted shipping to" at bounding box center [752, 306] width 273 height 40
click at [688, 331] on div "Intercom messenger" at bounding box center [752, 338] width 273 height 24
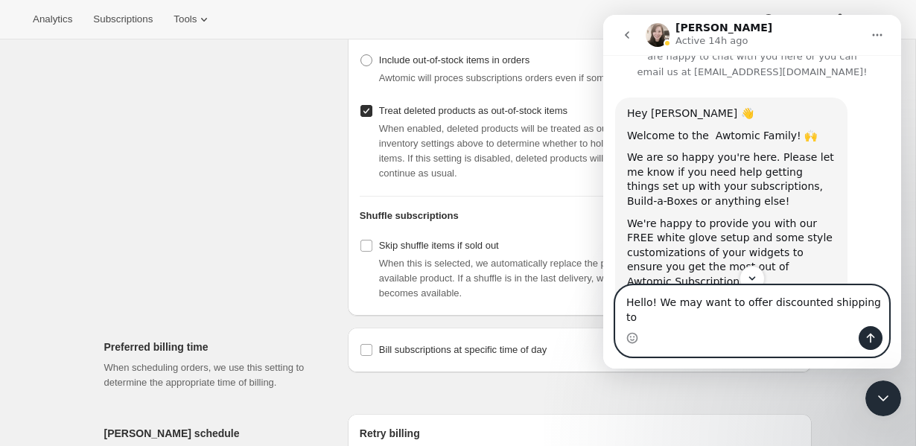
click at [878, 314] on textarea "Hello! We may want to offer discounted shipping to" at bounding box center [752, 306] width 273 height 40
click at [632, 313] on textarea "Hello! We may want to offer discounted shipping to subscription customers." at bounding box center [752, 306] width 273 height 40
click at [792, 314] on textarea "Hello! We may want to offer discounted shipping to select subscription customer…" at bounding box center [752, 306] width 273 height 40
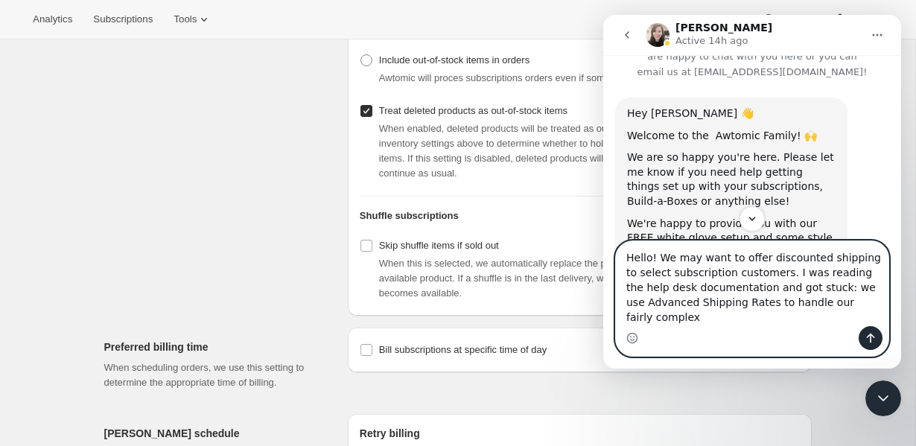
click at [743, 323] on textarea "Hello! We may want to offer discounted shipping to select subscription customer…" at bounding box center [752, 283] width 273 height 85
click at [809, 287] on textarea "Hello! We may want to offer discounted shipping to select subscription customer…" at bounding box center [752, 283] width 273 height 85
click at [791, 288] on textarea "Hello! We may want to offer discounted shipping to select subscription customer…" at bounding box center [752, 283] width 273 height 85
click at [796, 286] on textarea "Hello! We may want to offer discounted shipping to select subscription customer…" at bounding box center [752, 283] width 273 height 85
click at [810, 314] on textarea "Hello! We may want to offer discounted shipping to select subscription customer…" at bounding box center [752, 283] width 273 height 85
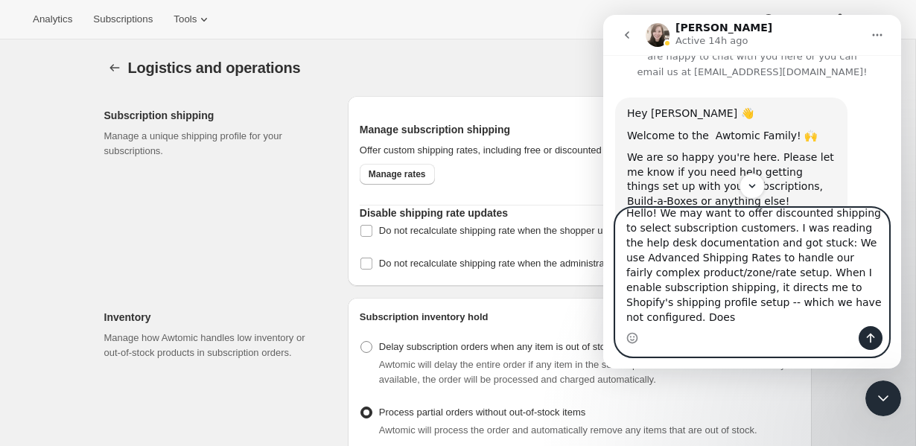
scroll to position [11, 0]
drag, startPoint x: 858, startPoint y: 229, endPoint x: 845, endPoint y: 230, distance: 13.4
click at [845, 230] on textarea "Hello! We may want to offer discounted shipping to select subscription customer…" at bounding box center [752, 268] width 273 height 118
click at [785, 271] on textarea "Hello! We may want to offer discounted shipping to select subscription customer…" at bounding box center [752, 268] width 273 height 118
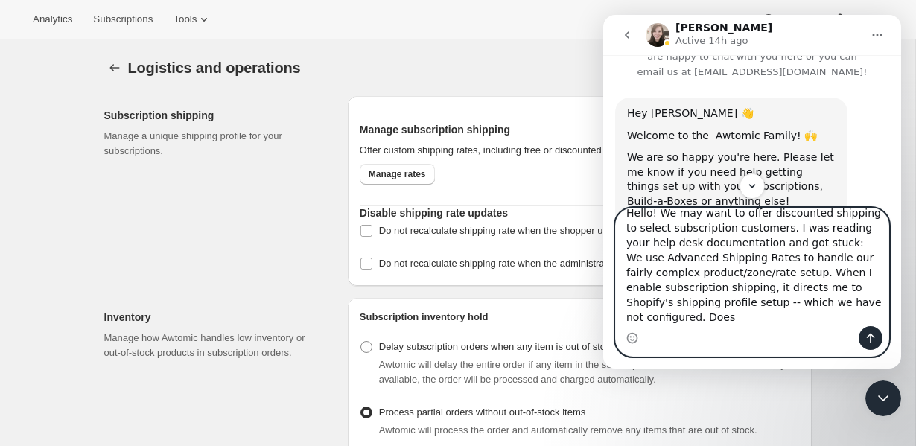
drag, startPoint x: 796, startPoint y: 306, endPoint x: 680, endPoint y: 316, distance: 116.6
click at [680, 316] on textarea "Hello! We may want to offer discounted shipping to select subscription customer…" at bounding box center [752, 268] width 273 height 118
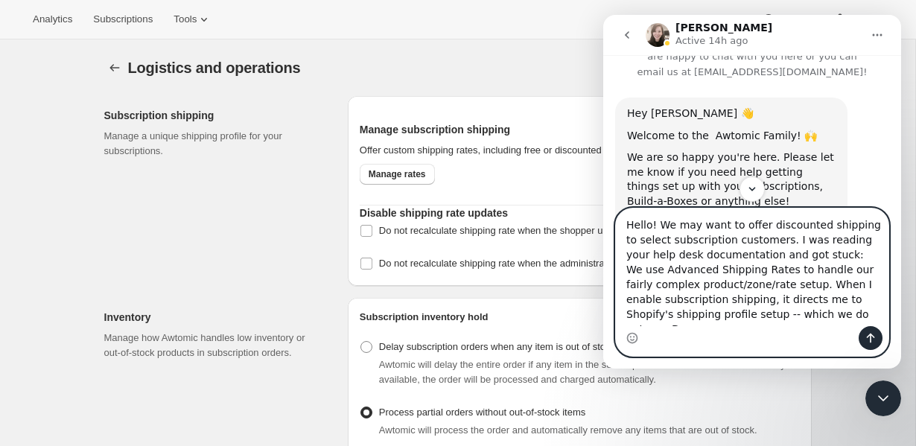
click at [883, 321] on textarea "Hello! We may want to offer discounted shipping to select subscription customer…" at bounding box center [752, 268] width 273 height 118
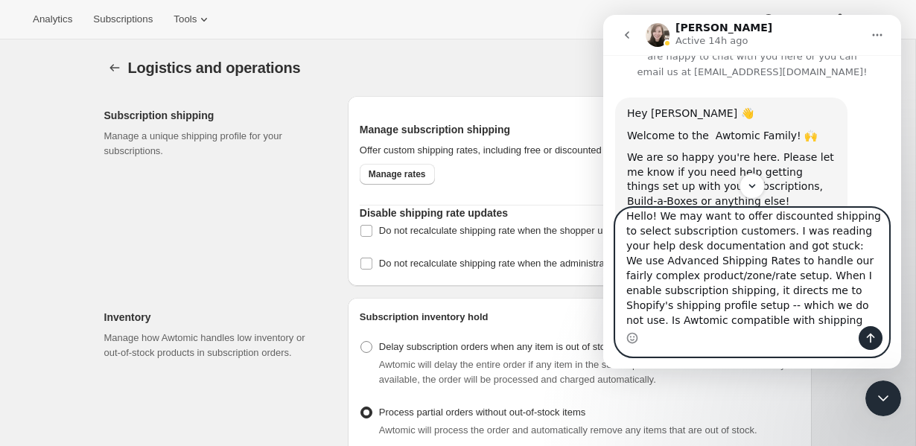
scroll to position [24, 0]
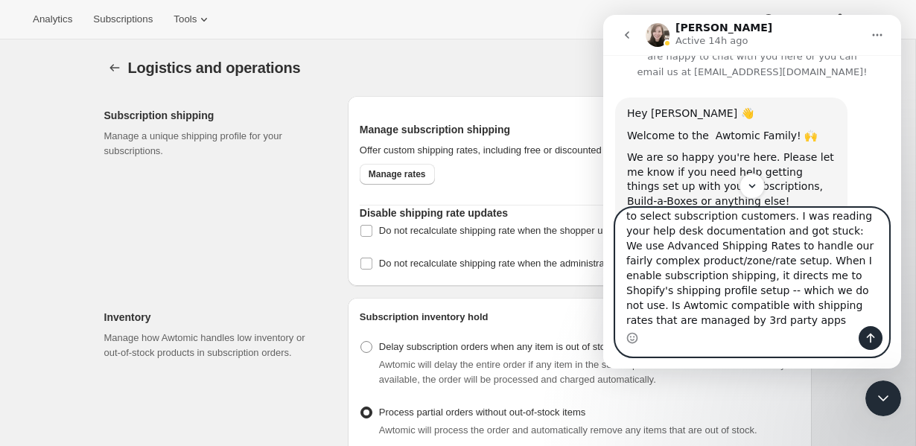
type textarea "Hello! We may want to offer discounted shipping to select subscription customer…"
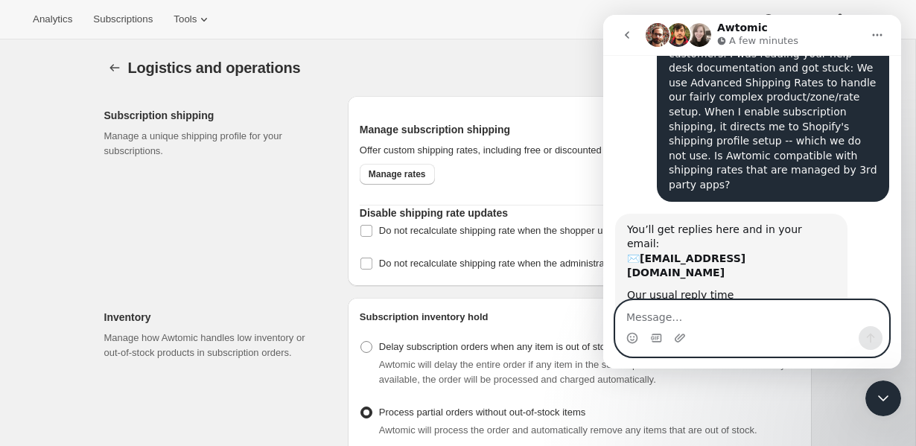
scroll to position [572, 0]
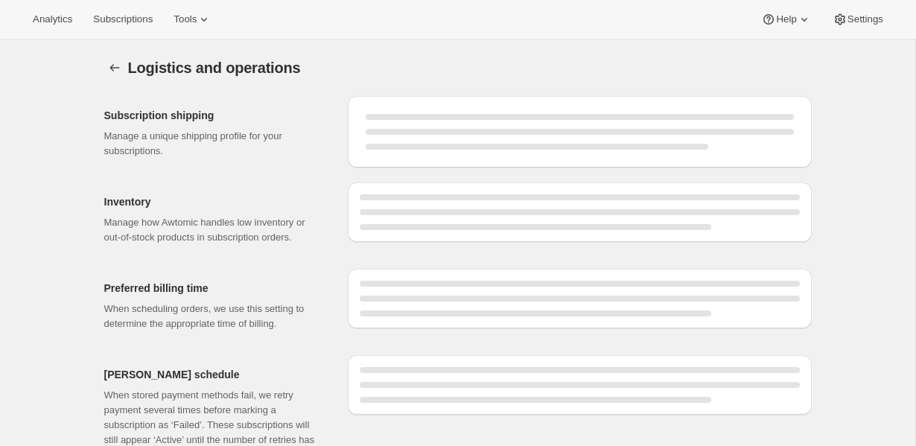
select select "DAY"
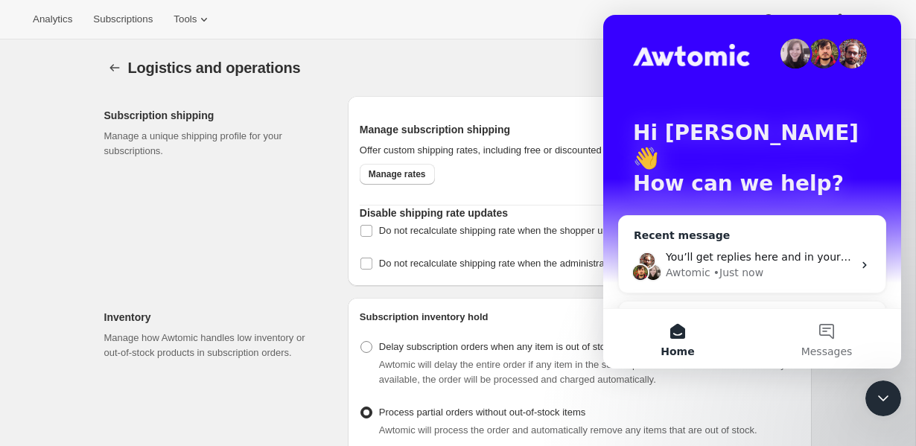
scroll to position [31, 0]
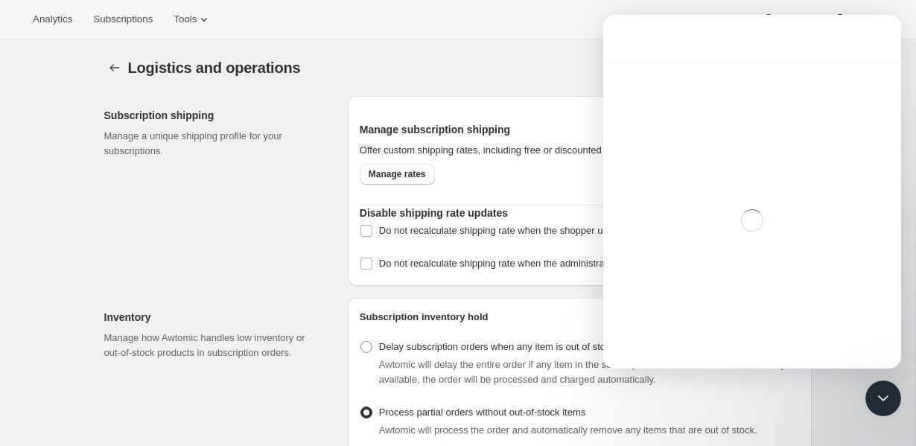
scroll to position [572, 0]
